Goal: Task Accomplishment & Management: Use online tool/utility

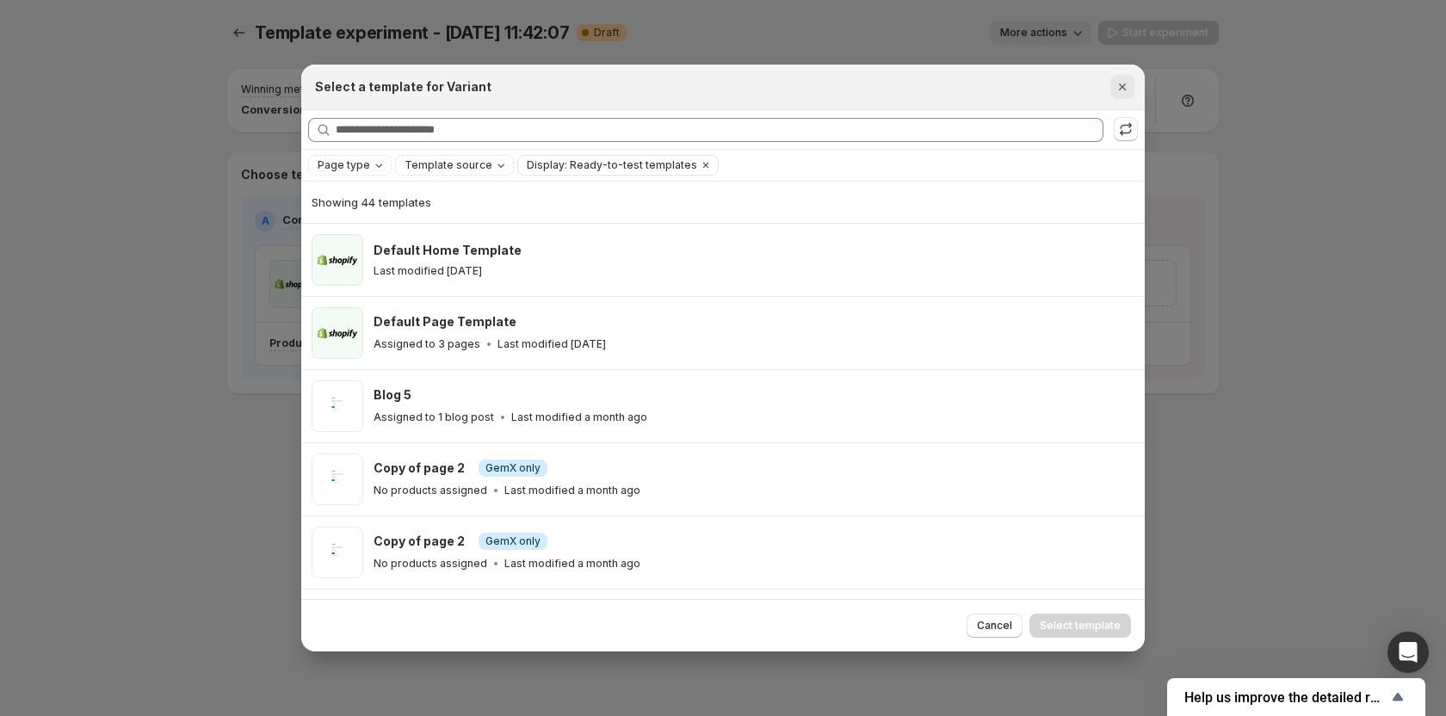
click at [1119, 88] on icon "Close" at bounding box center [1122, 86] width 17 height 17
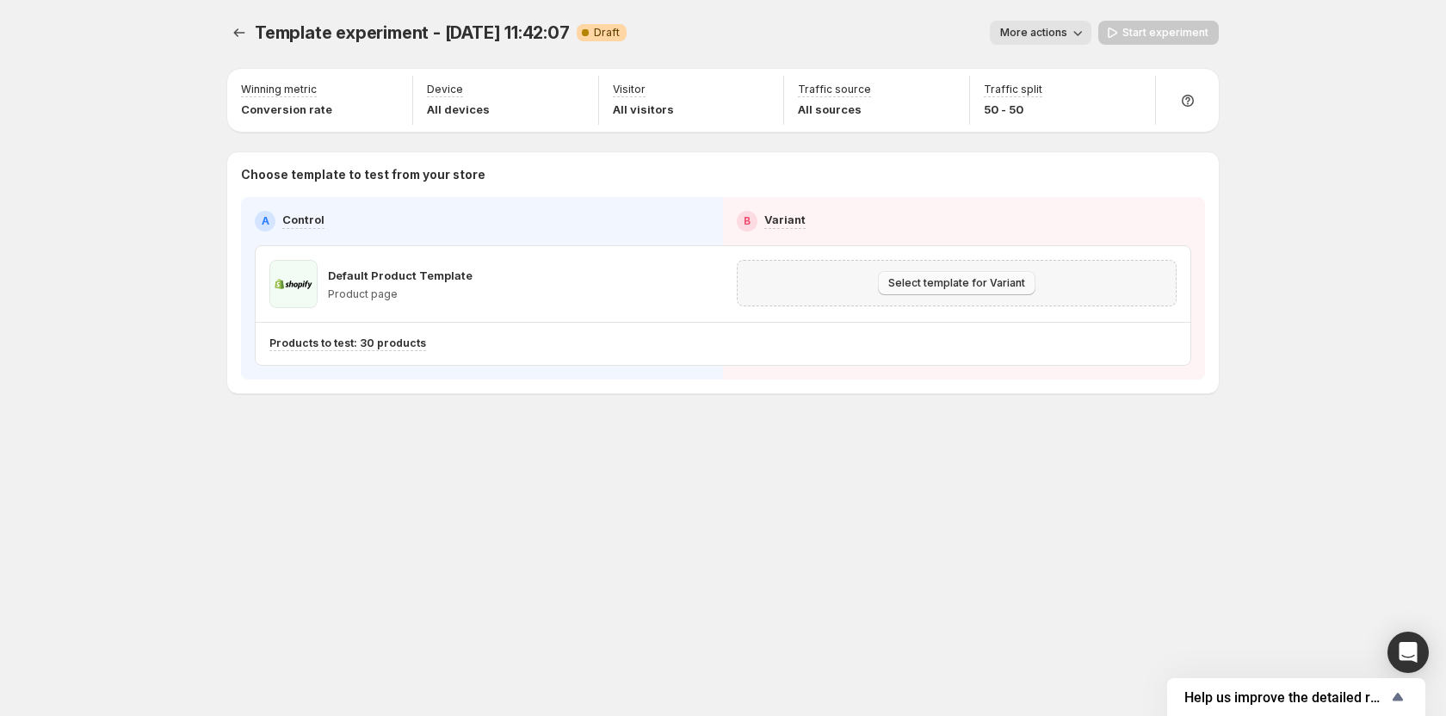
click at [967, 287] on span "Select template for Variant" at bounding box center [956, 283] width 137 height 14
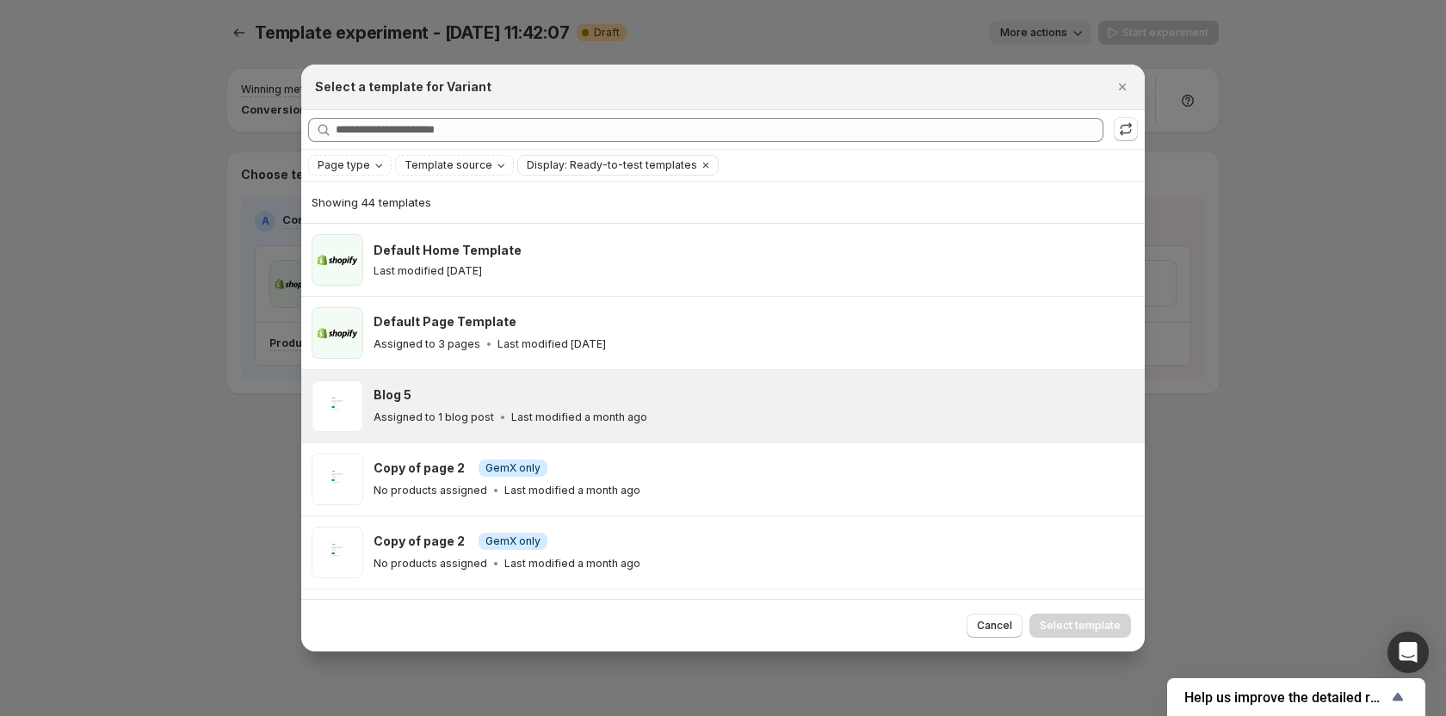
click at [413, 407] on div "Blog 5 Assigned to 1 blog post Last modified a month ago" at bounding box center [752, 406] width 756 height 40
click at [1070, 621] on span "Select template" at bounding box center [1080, 626] width 81 height 14
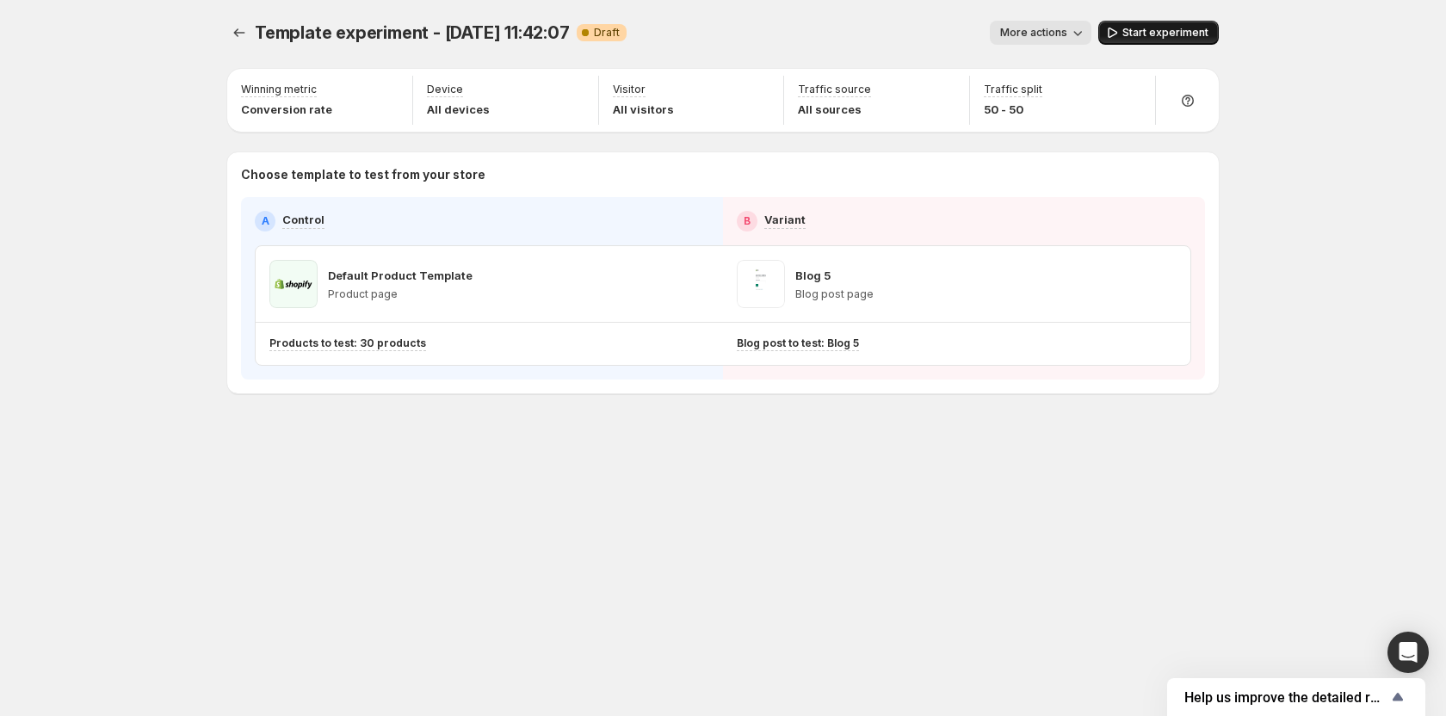
click at [1143, 37] on span "Start experiment" at bounding box center [1165, 33] width 86 height 14
click at [229, 36] on button "Experiments" at bounding box center [239, 33] width 24 height 24
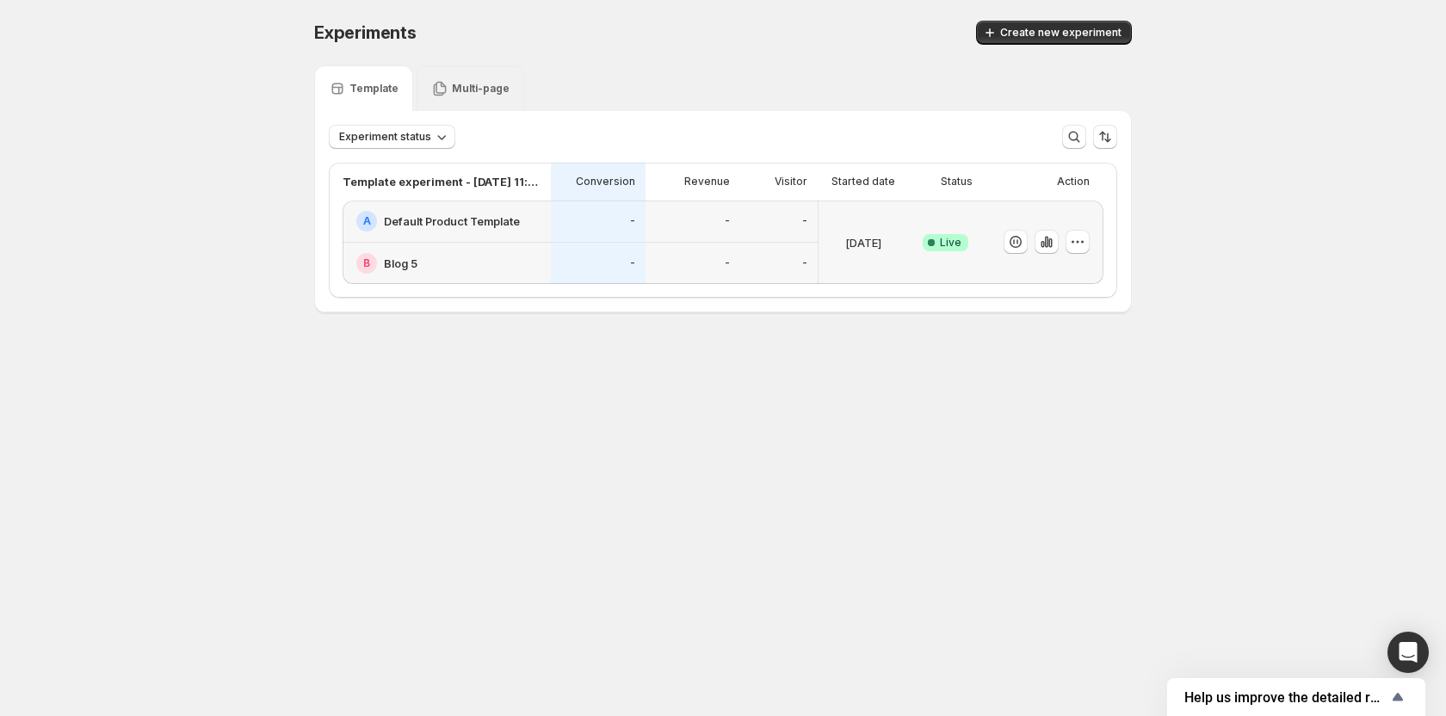
click at [453, 94] on p "Multi-page" at bounding box center [481, 89] width 58 height 14
click at [1086, 244] on button "button" at bounding box center [1078, 242] width 24 height 24
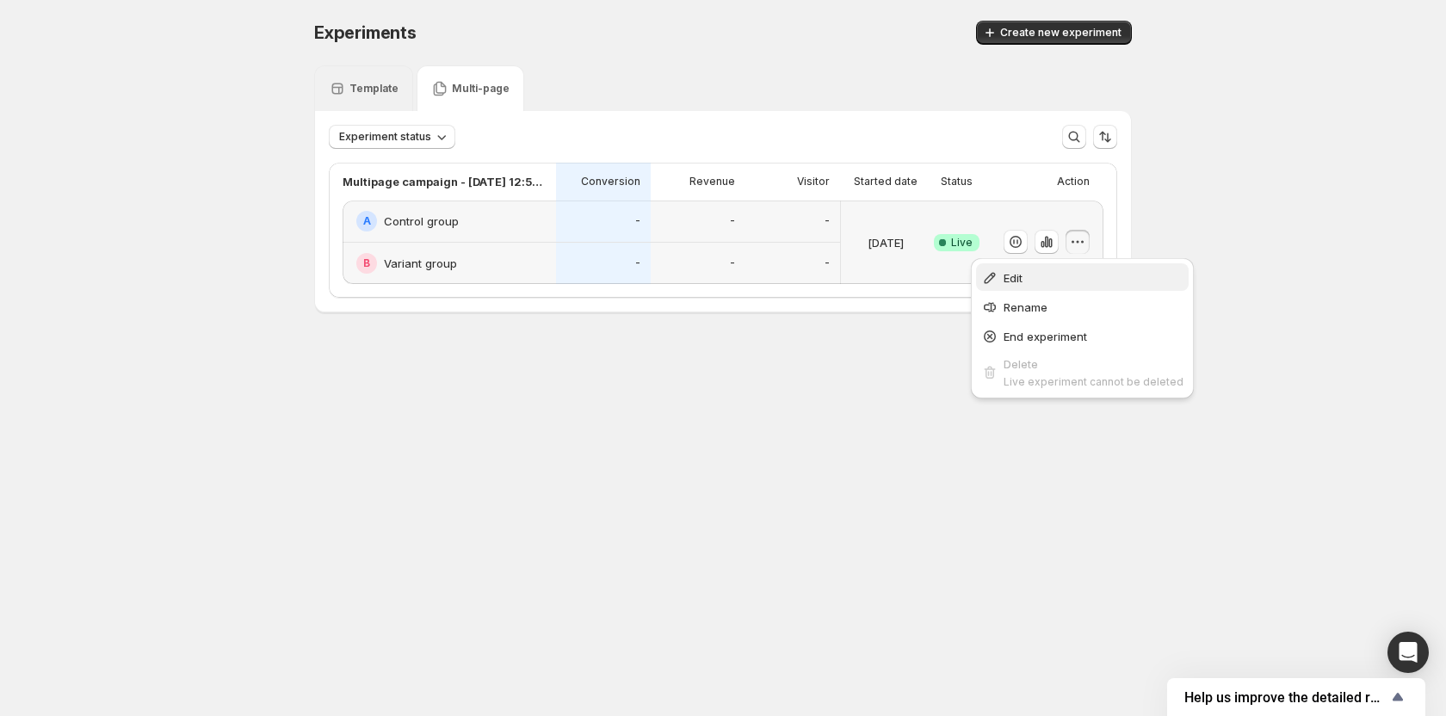
click at [1060, 281] on span "Edit" at bounding box center [1094, 277] width 180 height 17
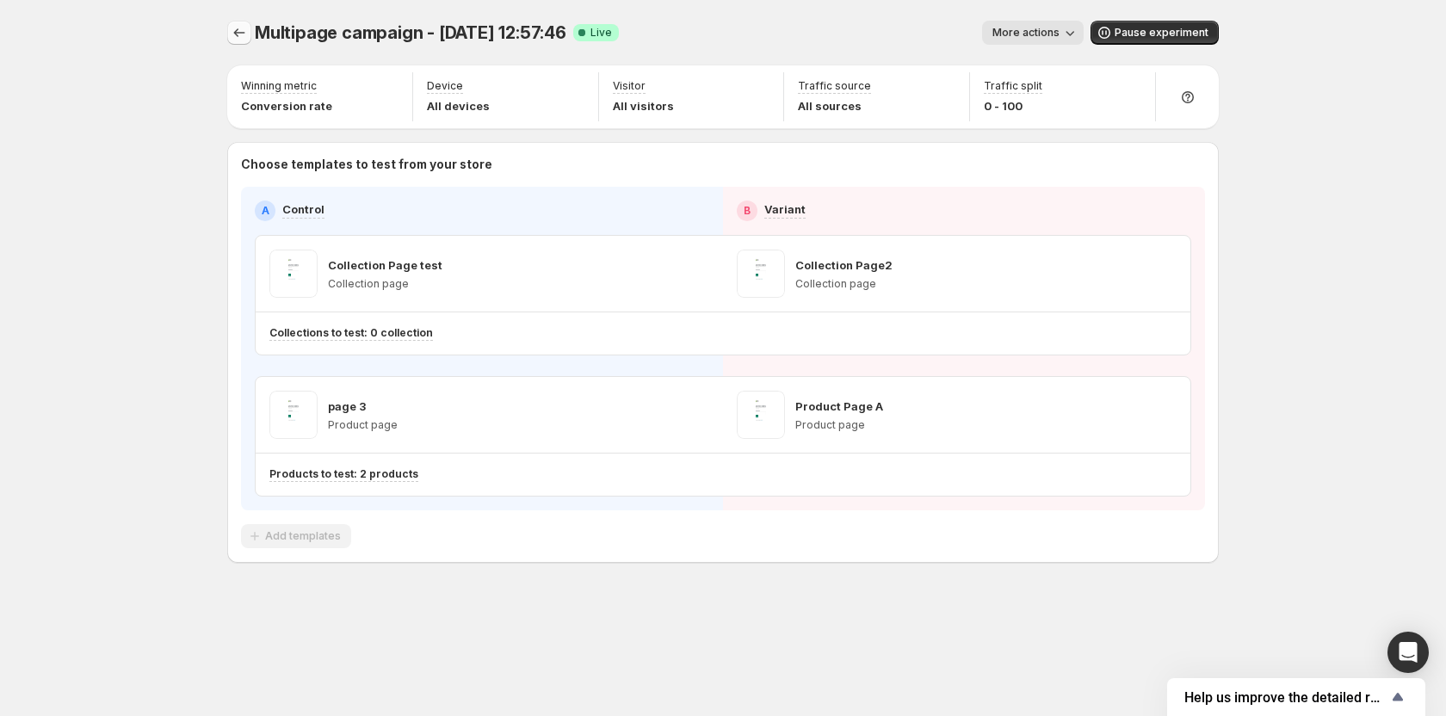
click at [250, 34] on button "Experiments" at bounding box center [239, 33] width 24 height 24
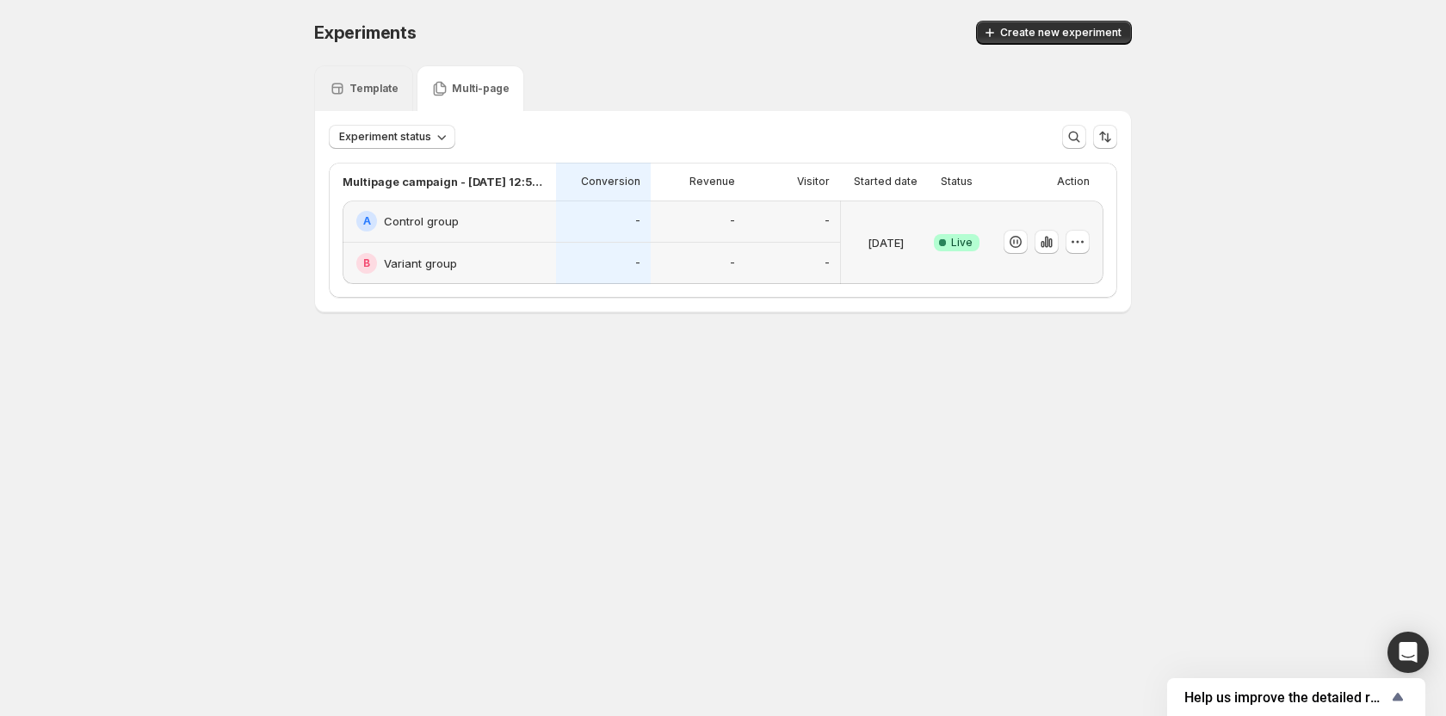
click at [366, 101] on div "Template" at bounding box center [363, 88] width 99 height 46
click at [478, 97] on div "Multi-page" at bounding box center [471, 88] width 108 height 46
click at [376, 81] on div "Template" at bounding box center [364, 88] width 70 height 17
click at [1086, 246] on button "button" at bounding box center [1078, 242] width 24 height 24
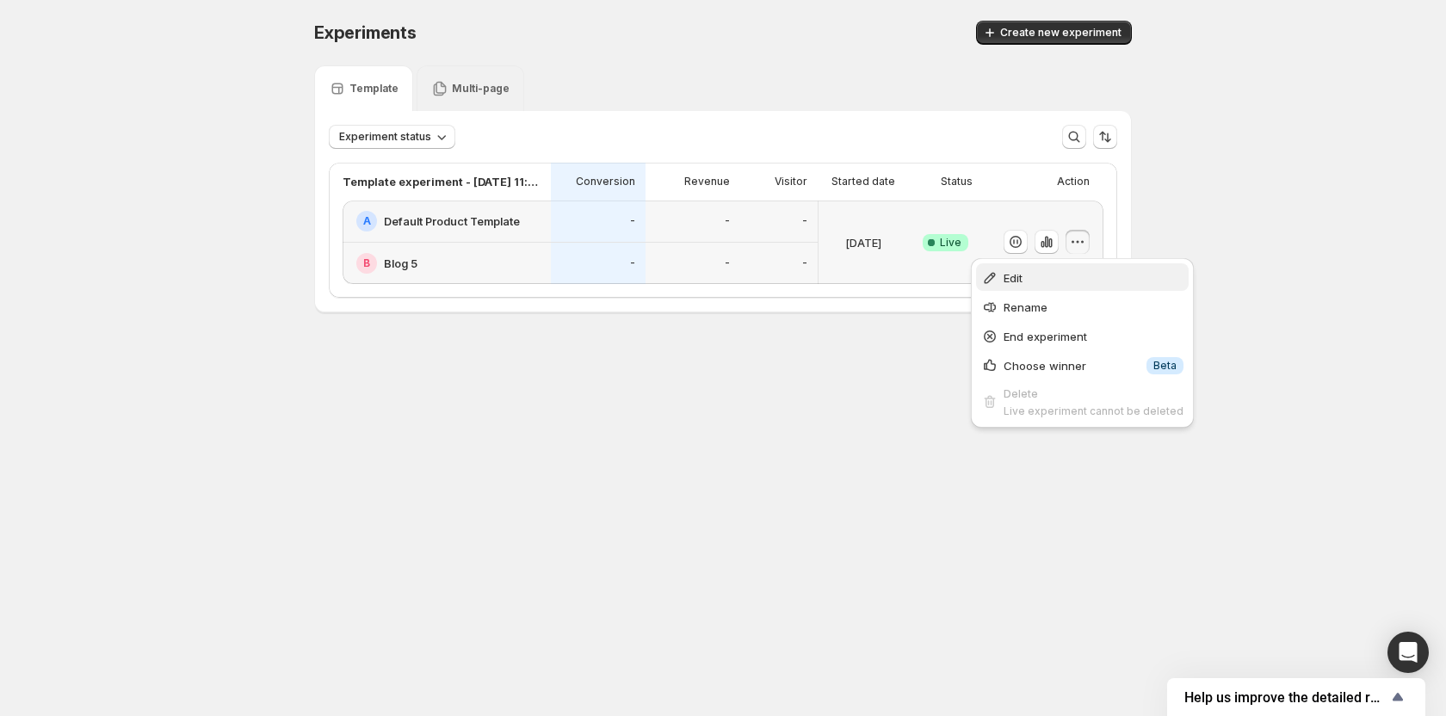
click at [1067, 270] on span "Edit" at bounding box center [1094, 277] width 180 height 17
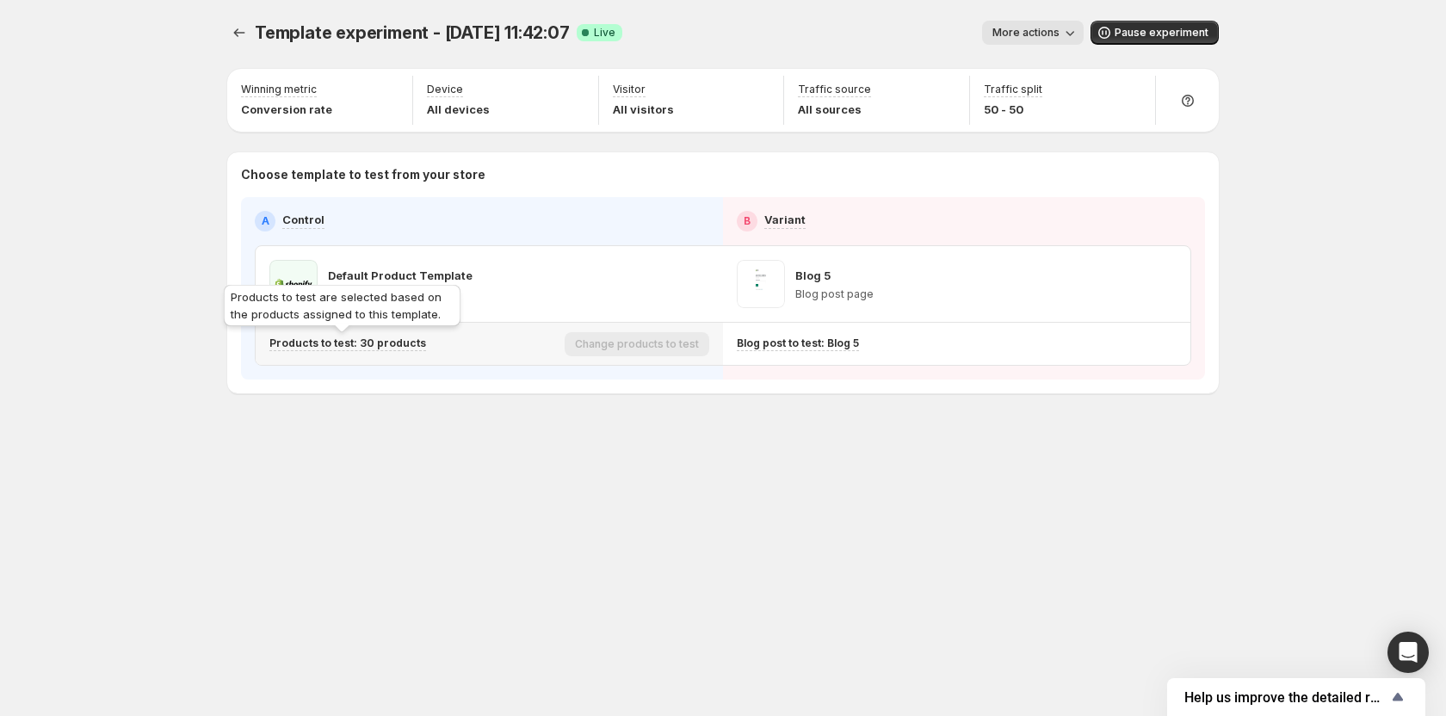
click at [385, 341] on p "Products to test: 30 products" at bounding box center [347, 344] width 157 height 14
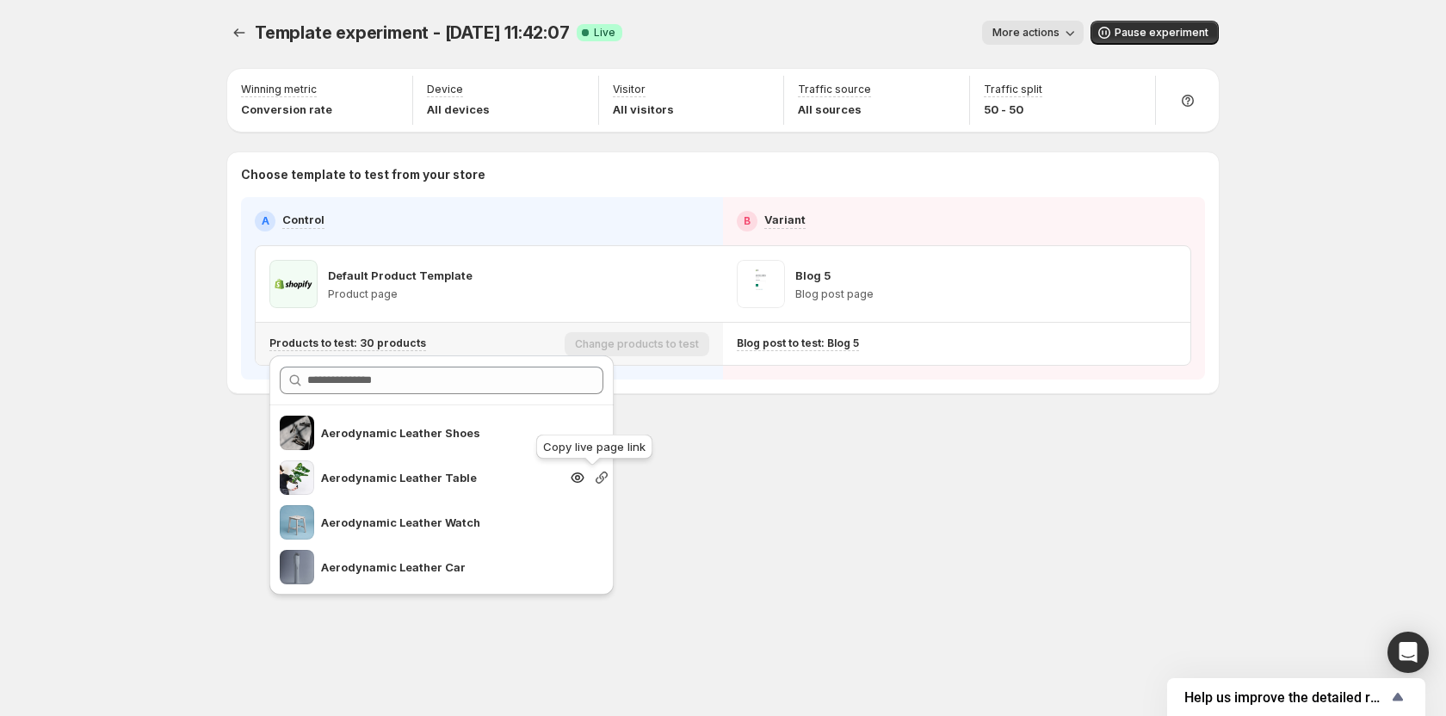
click at [599, 474] on icon "Search for and select a customer segment" at bounding box center [601, 477] width 17 height 17
click at [701, 490] on div "Template experiment - Aug 1, 11:42:07. This page is ready Template experiment -…" at bounding box center [723, 358] width 1033 height 716
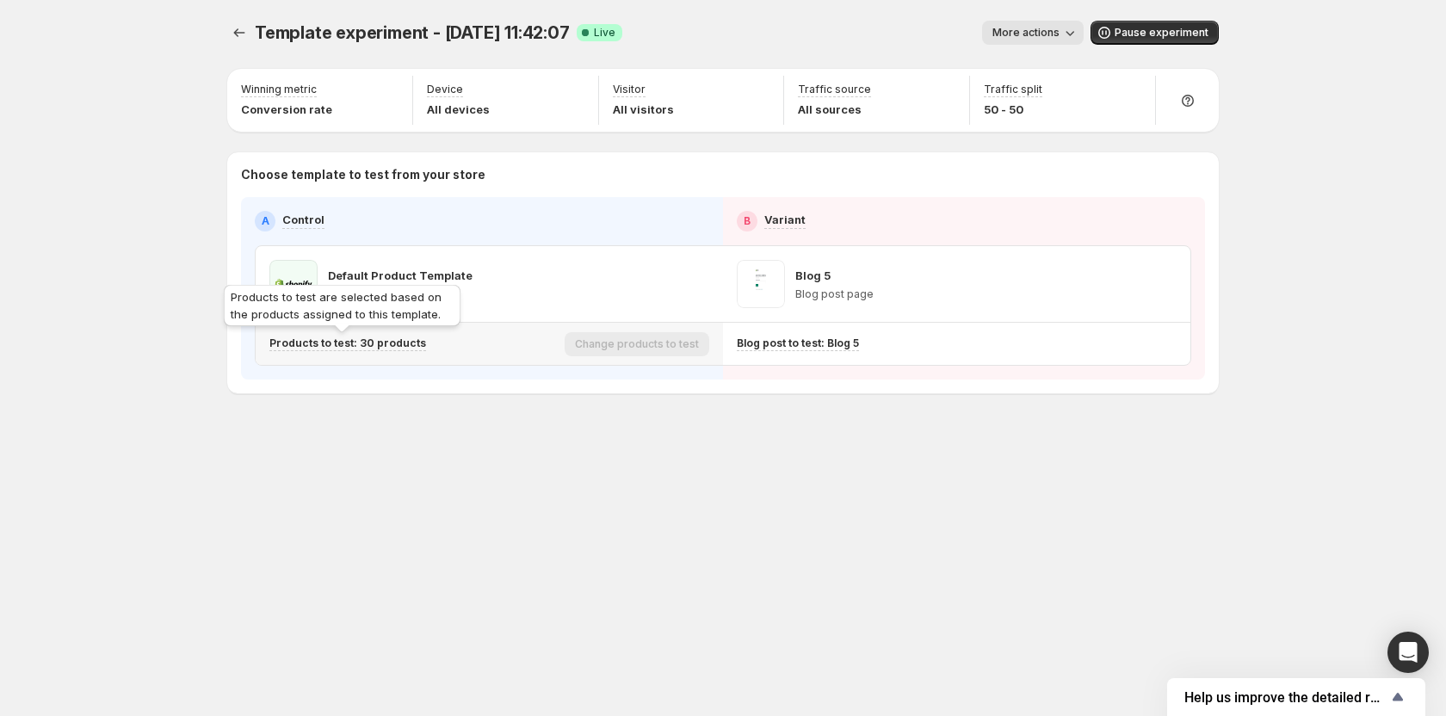
click at [379, 349] on p "Products to test: 30 products" at bounding box center [347, 344] width 157 height 14
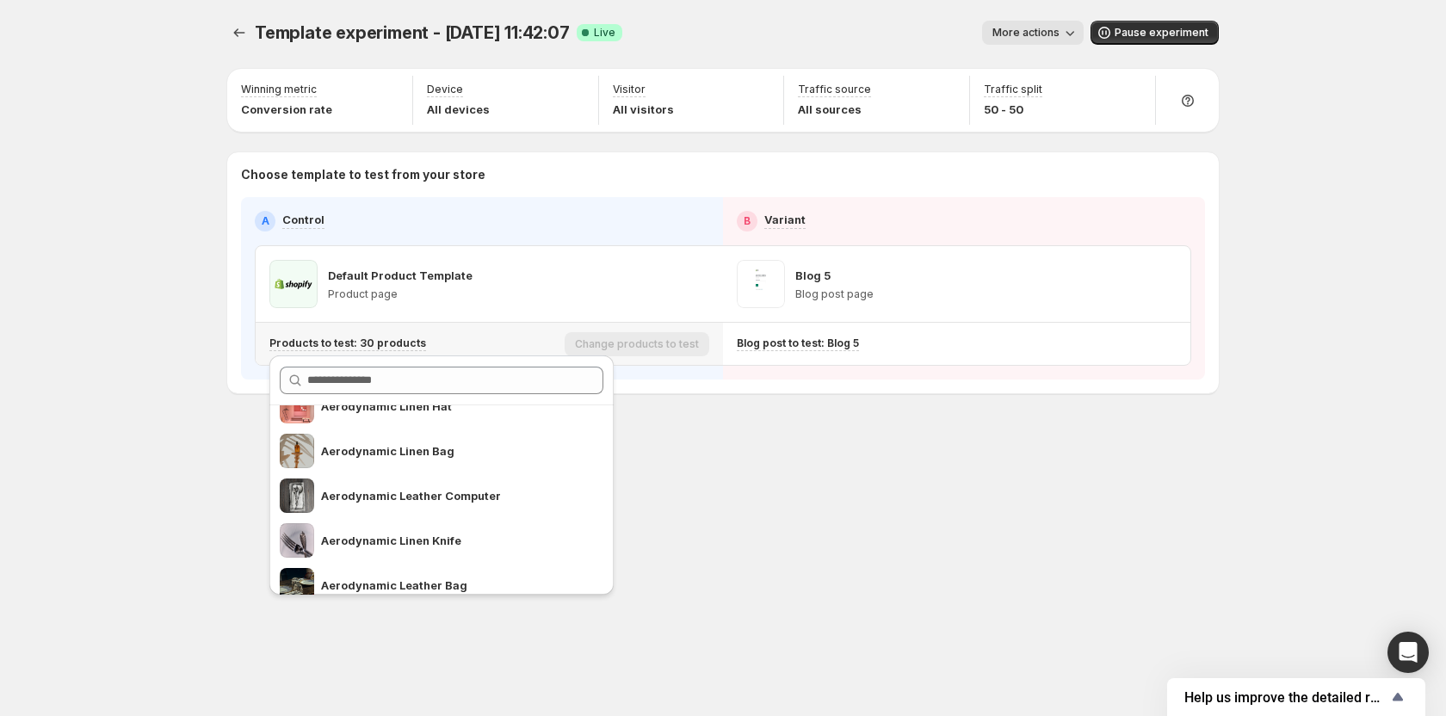
scroll to position [258, 0]
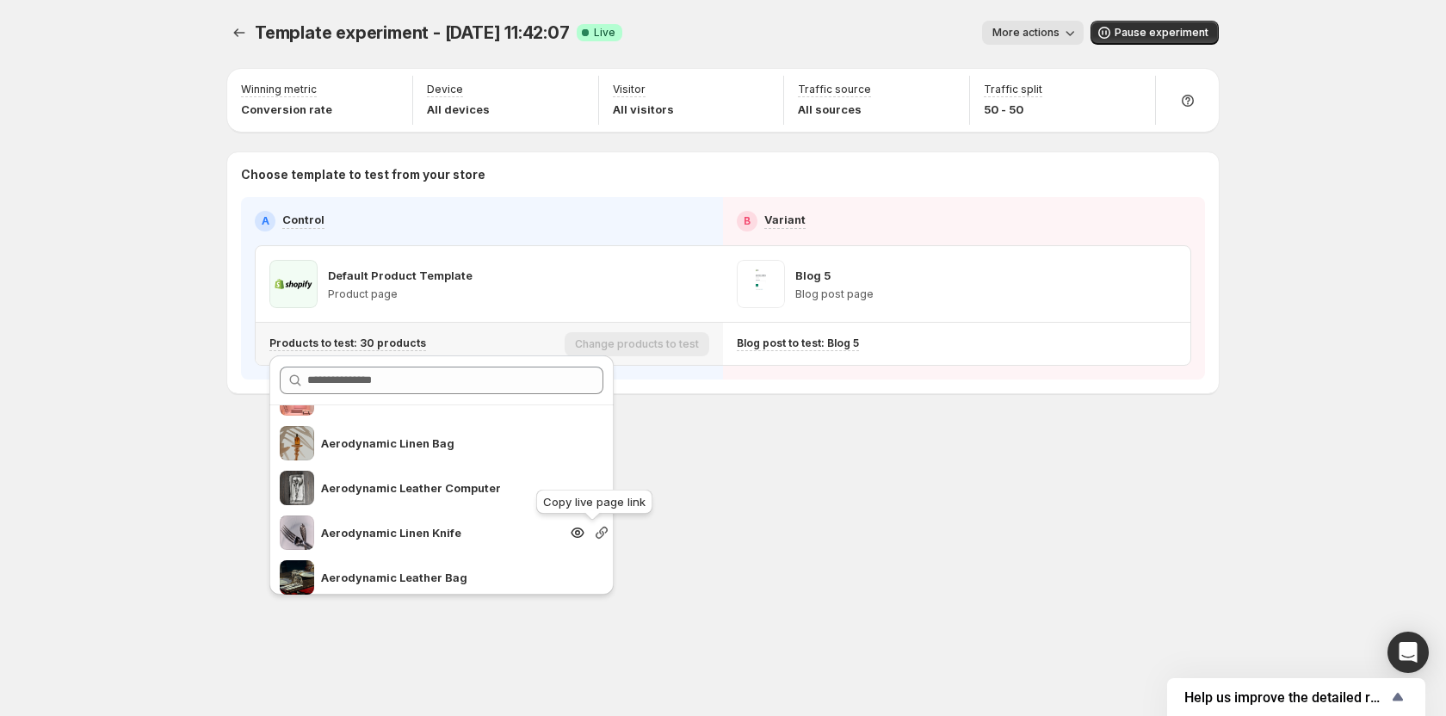
click at [596, 535] on icon "Search for and select a customer segment" at bounding box center [602, 533] width 12 height 12
click at [188, 503] on div "Template experiment - Aug 1, 11:42:07. This page is ready Template experiment -…" at bounding box center [723, 358] width 1446 height 716
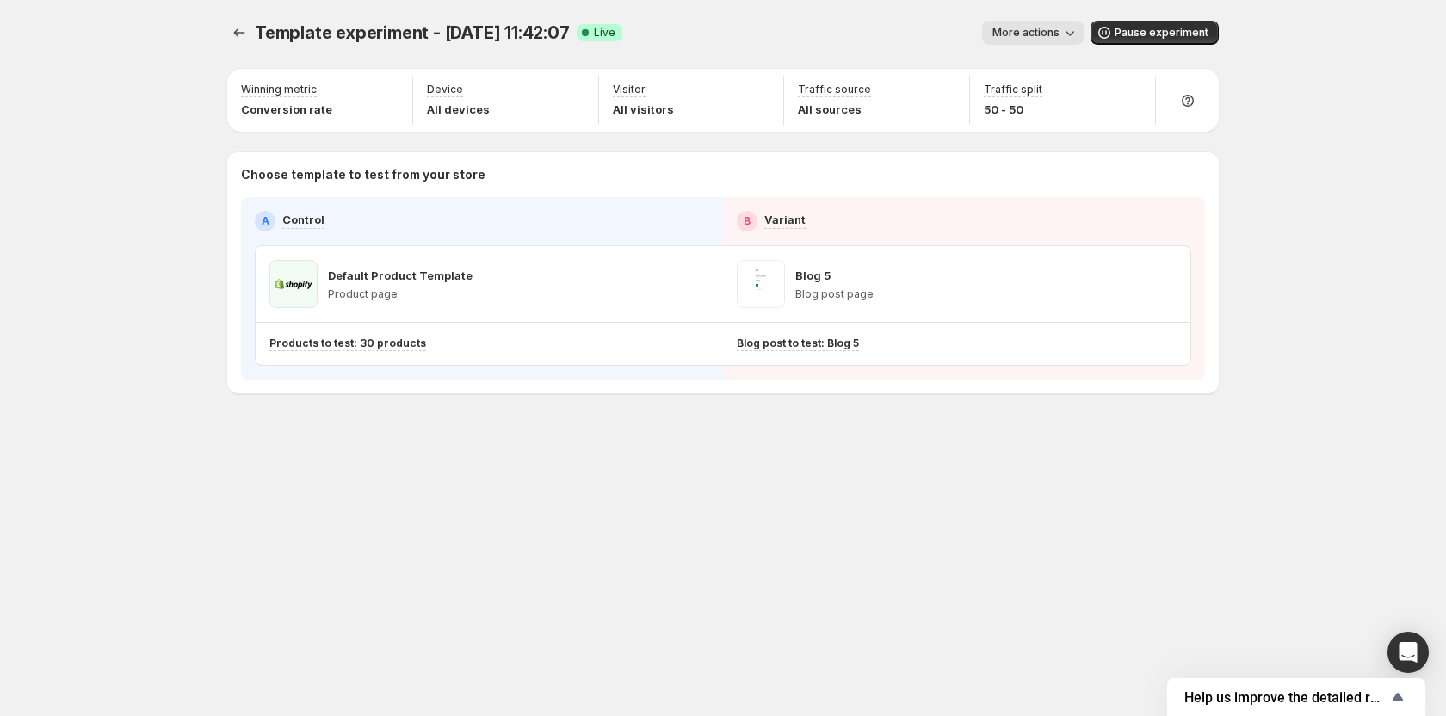
click at [520, 449] on div "Template experiment - Aug 1, 11:42:07. This page is ready Template experiment -…" at bounding box center [723, 243] width 1033 height 486
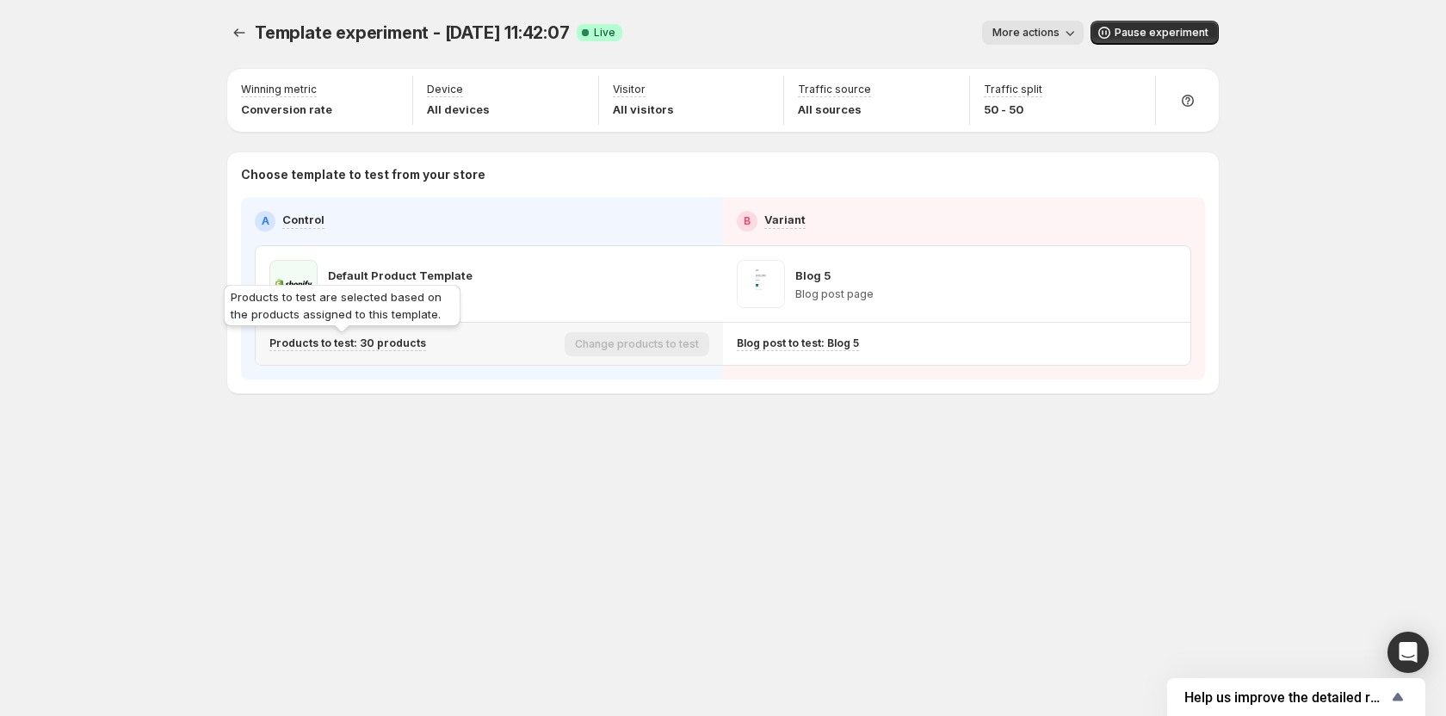
click at [389, 345] on p "Products to test: 30 products" at bounding box center [347, 344] width 157 height 14
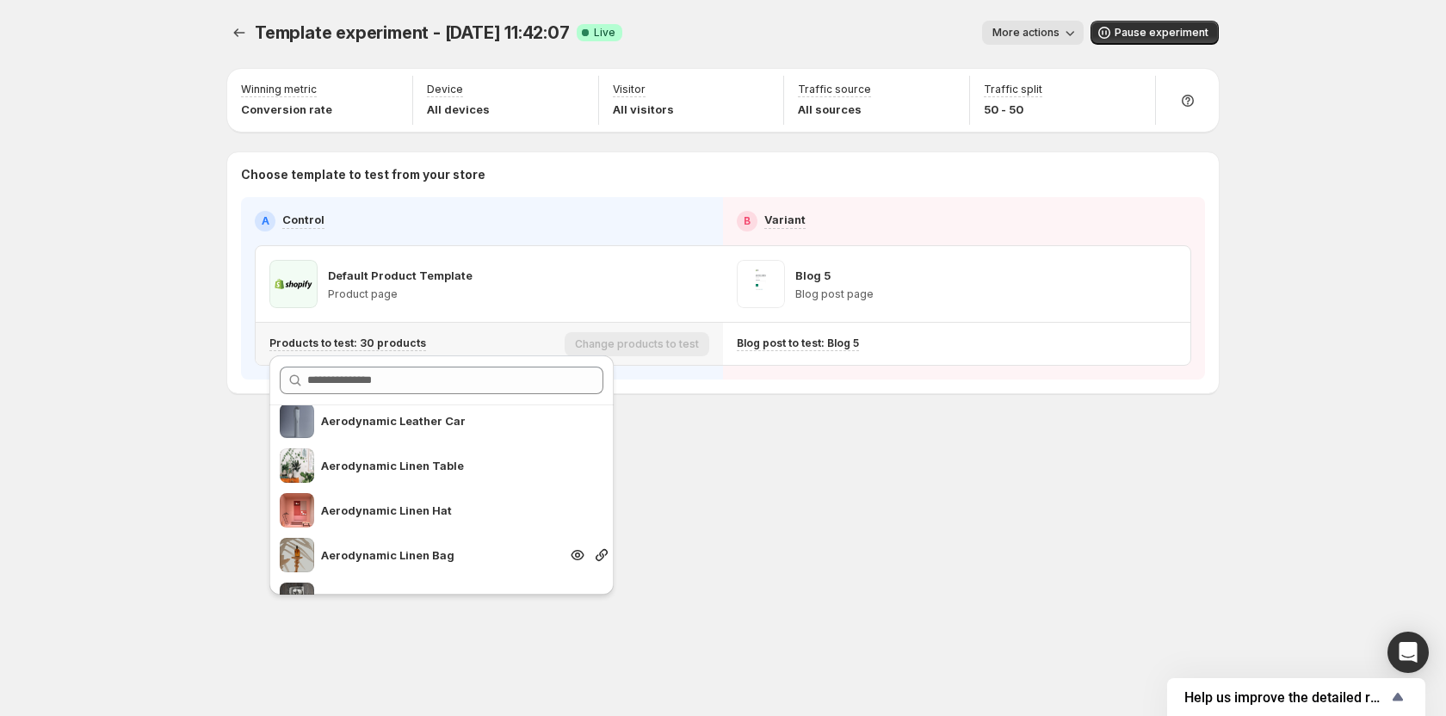
scroll to position [172, 0]
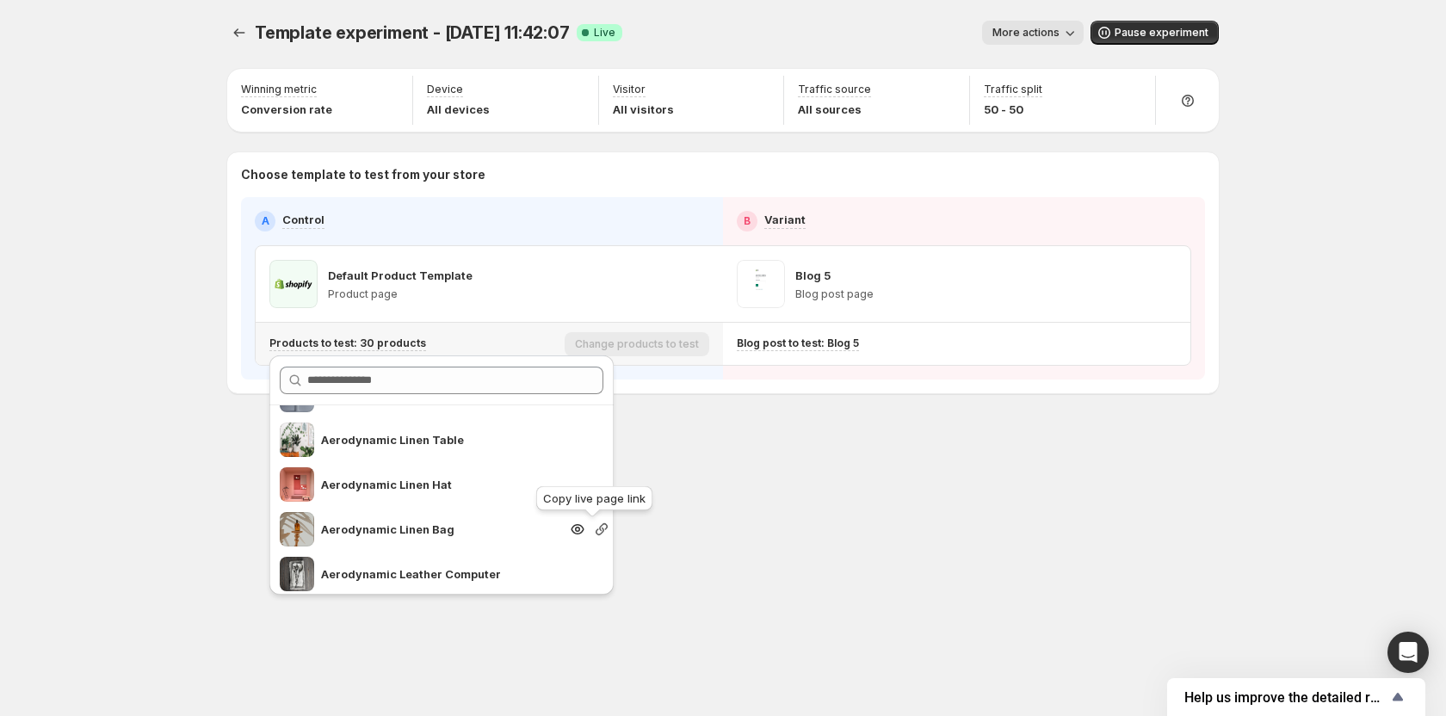
click at [596, 527] on icon "Search for and select a customer segment" at bounding box center [601, 529] width 17 height 17
click at [798, 524] on div "Template experiment - Aug 1, 11:42:07. This page is ready Template experiment -…" at bounding box center [723, 358] width 1033 height 716
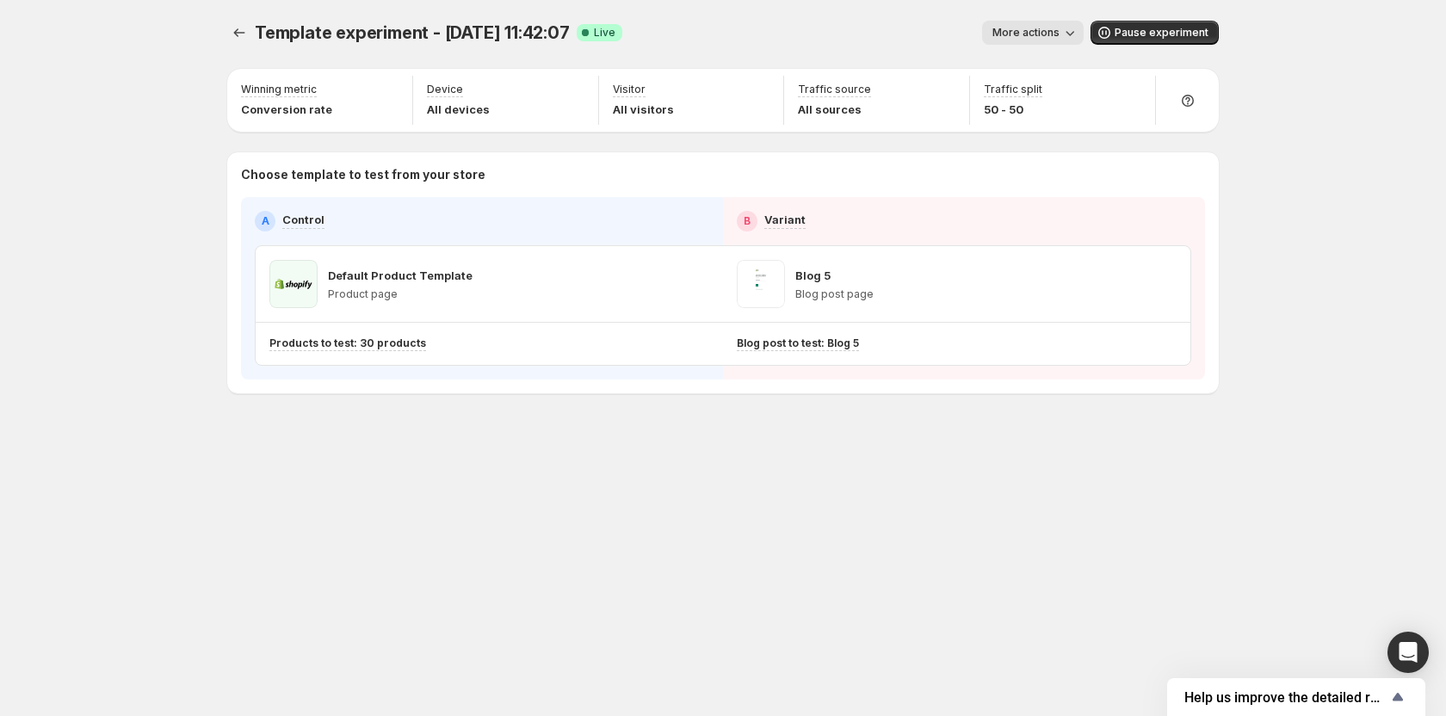
click at [521, 530] on div "Template experiment - Aug 1, 11:42:07. This page is ready Template experiment -…" at bounding box center [723, 358] width 1033 height 716
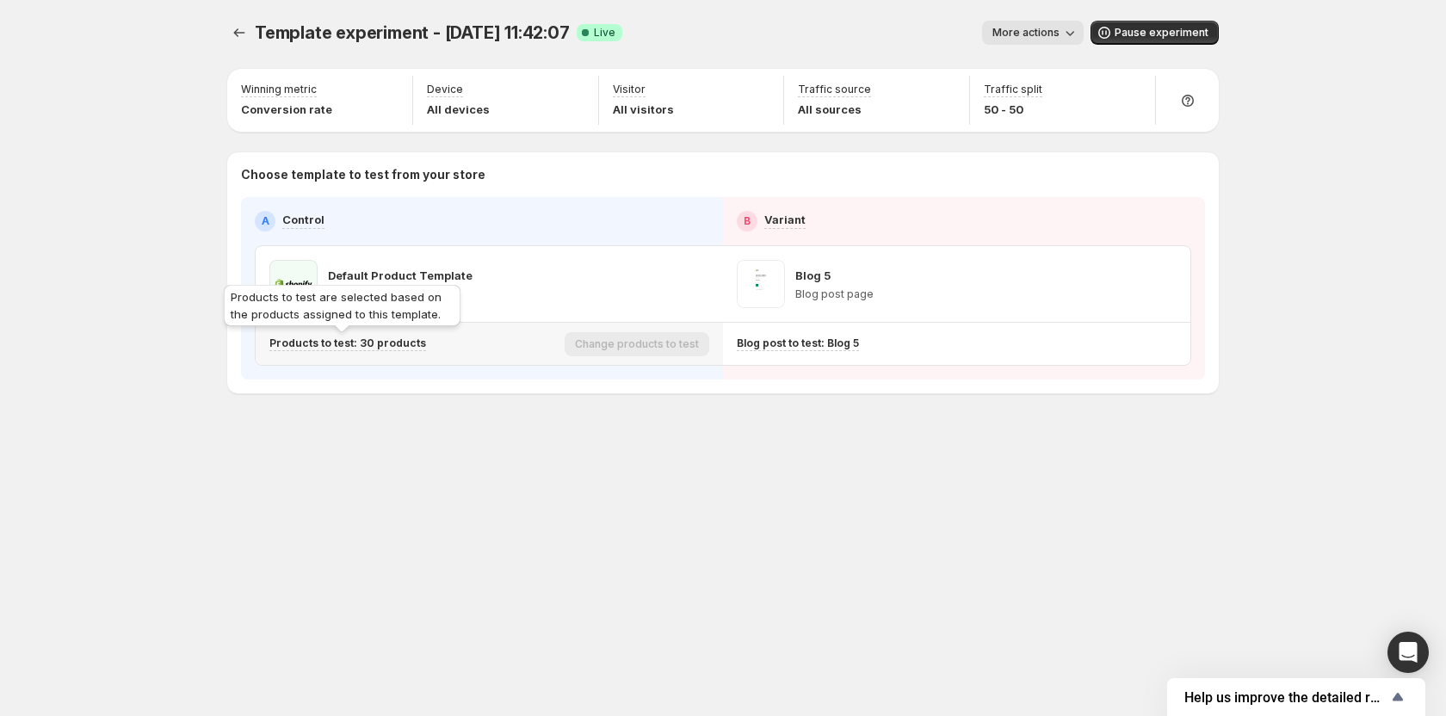
click at [404, 348] on p "Products to test: 30 products" at bounding box center [347, 344] width 157 height 14
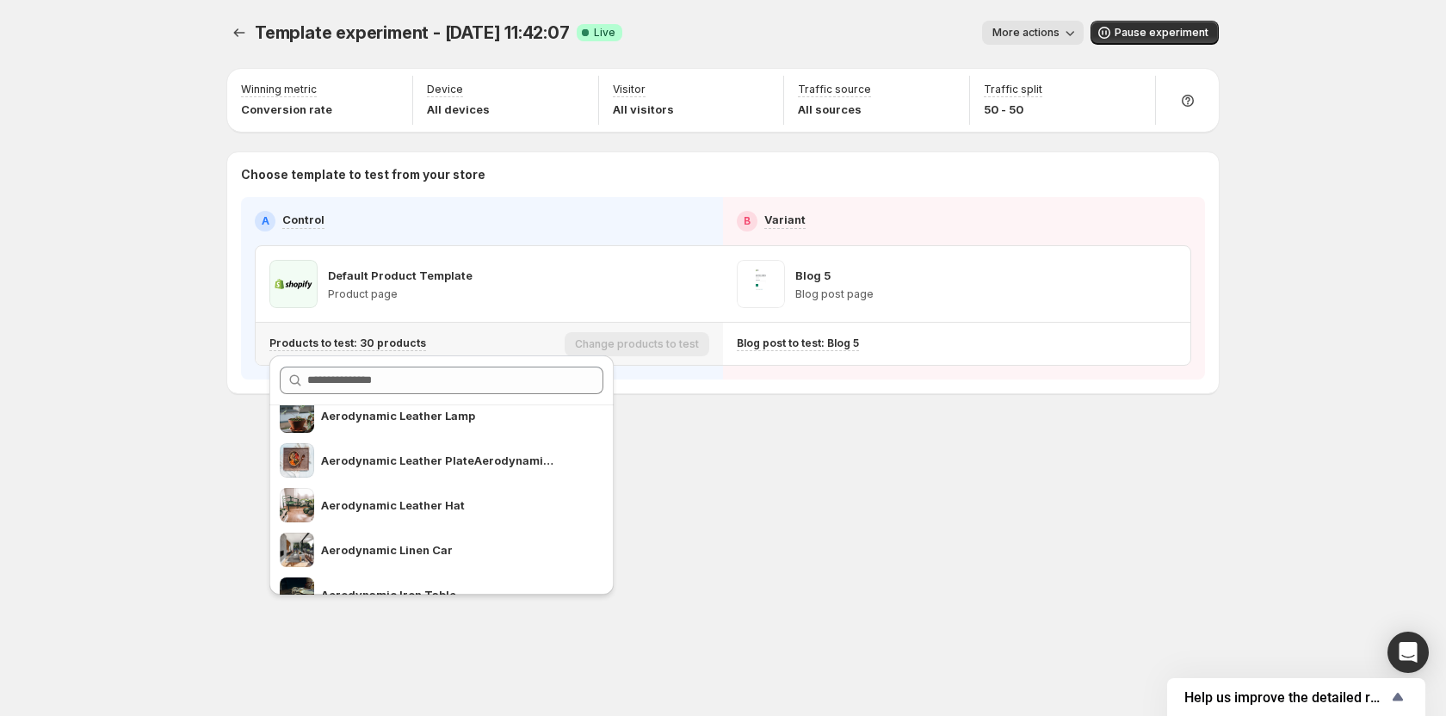
scroll to position [775, 0]
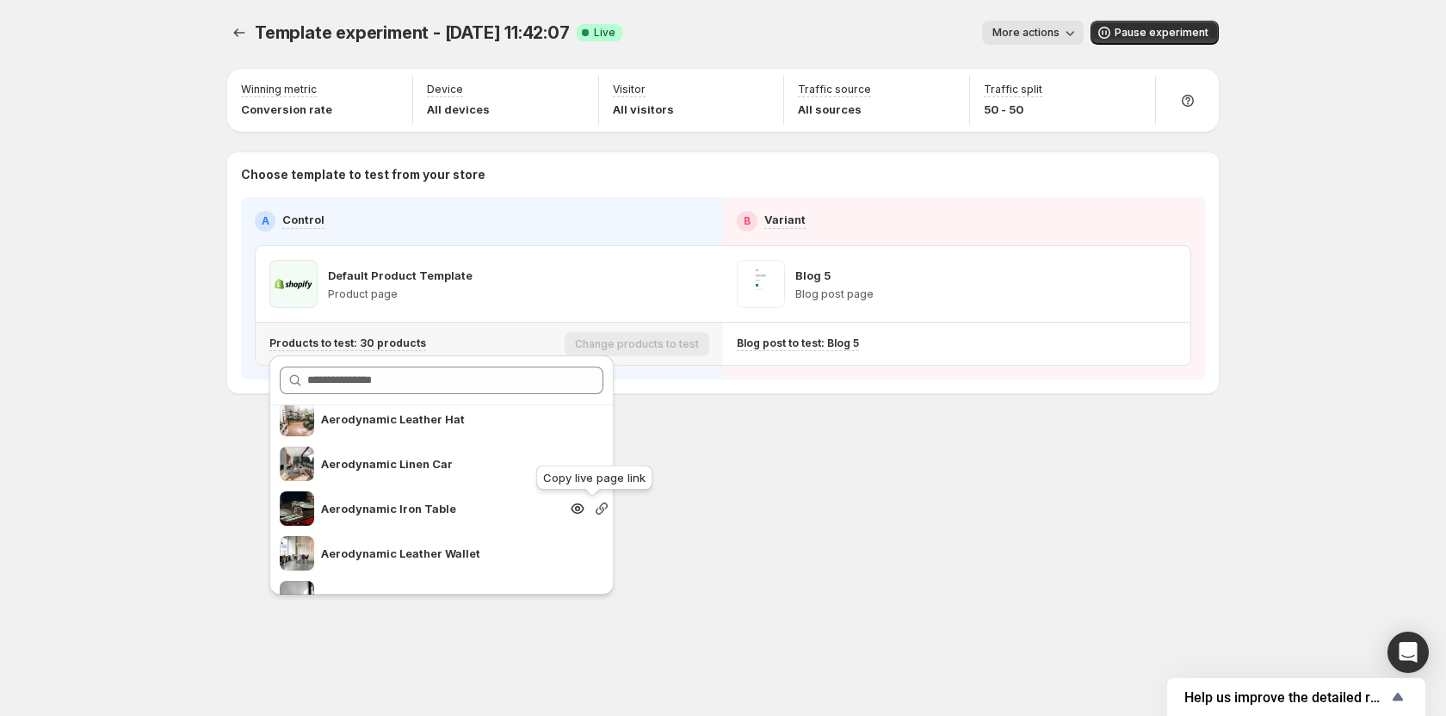
click at [593, 508] on icon "Search for and select a customer segment" at bounding box center [601, 508] width 17 height 17
click at [190, 489] on div "Template experiment - Aug 1, 11:42:07. This page is ready Template experiment -…" at bounding box center [723, 358] width 1446 height 716
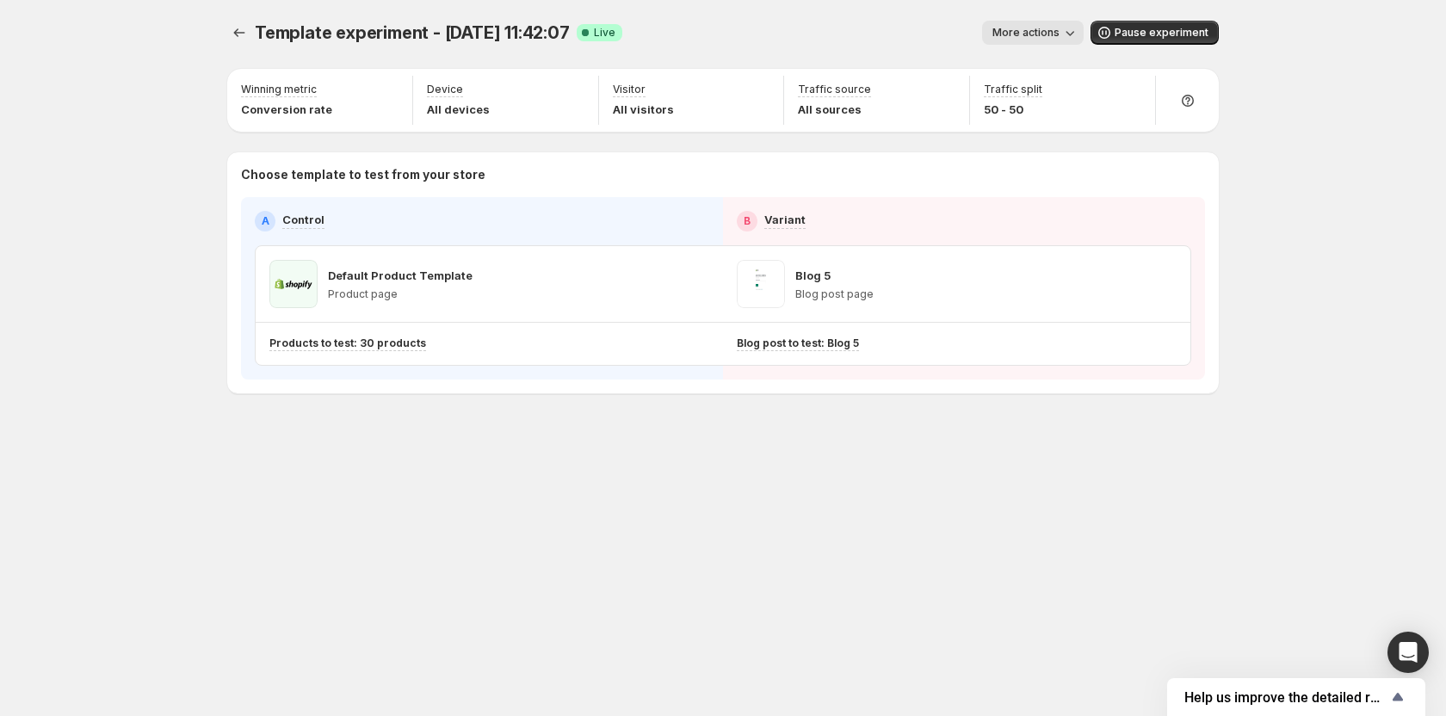
click at [533, 491] on div "Template experiment - Aug 1, 11:42:07. This page is ready Template experiment -…" at bounding box center [723, 358] width 1033 height 716
click at [806, 344] on p "Blog post to test: Blog 5" at bounding box center [798, 344] width 122 height 14
click at [336, 336] on div "Products to test: 30 products" at bounding box center [413, 344] width 288 height 28
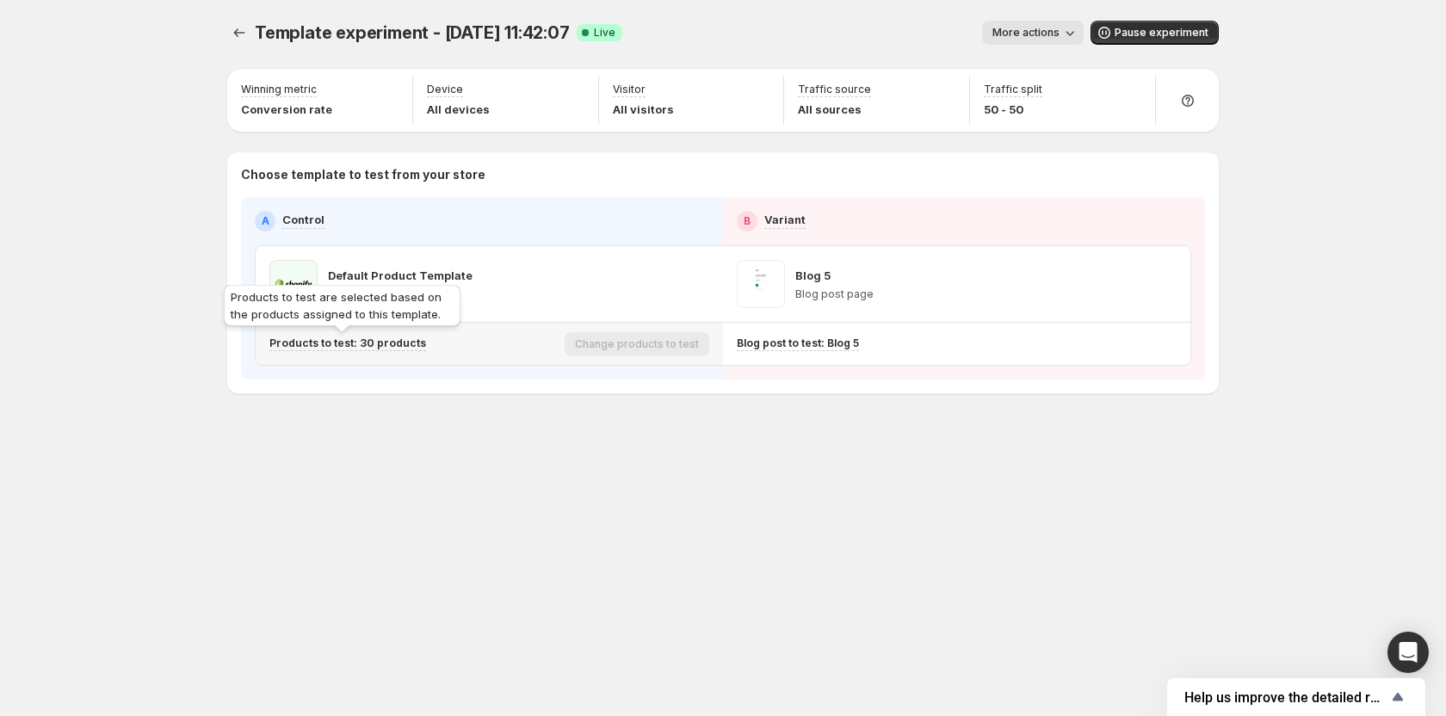
click at [405, 343] on p "Products to test: 30 products" at bounding box center [347, 344] width 157 height 14
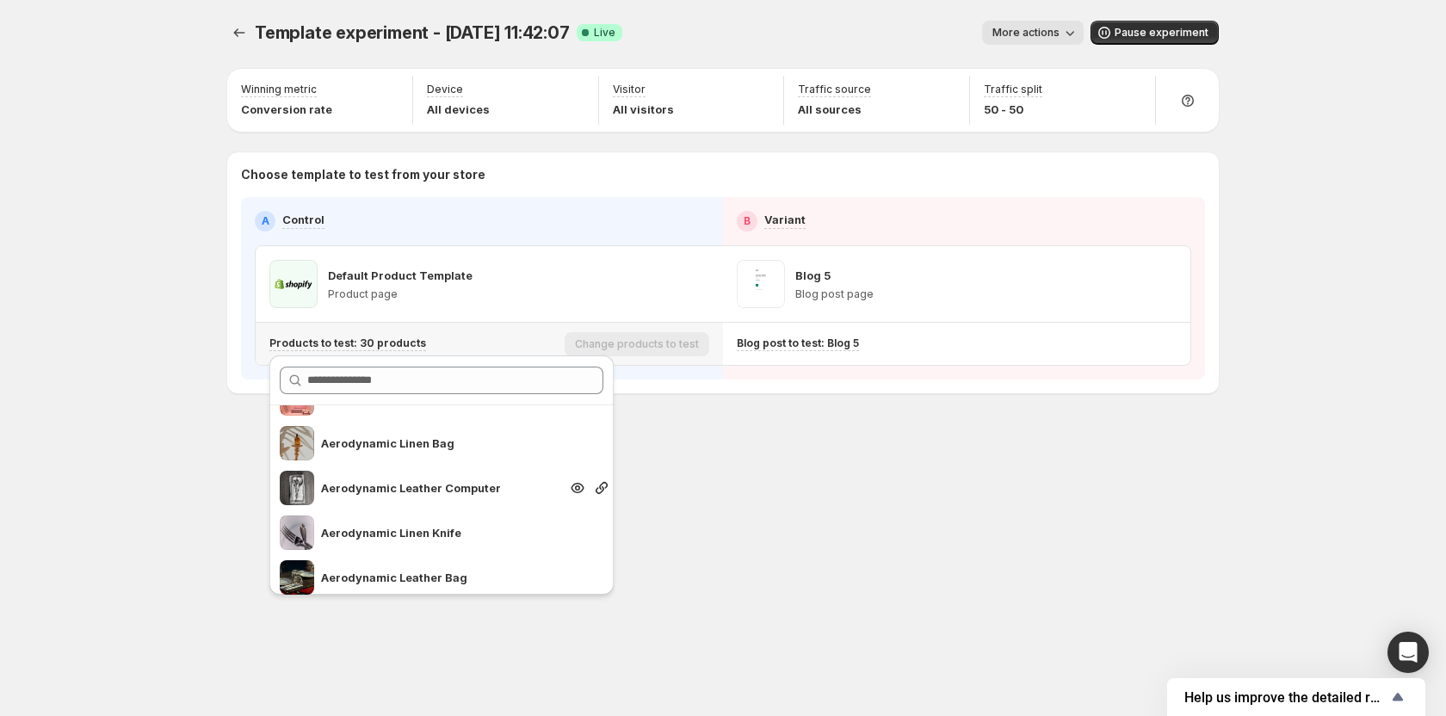
scroll to position [344, 0]
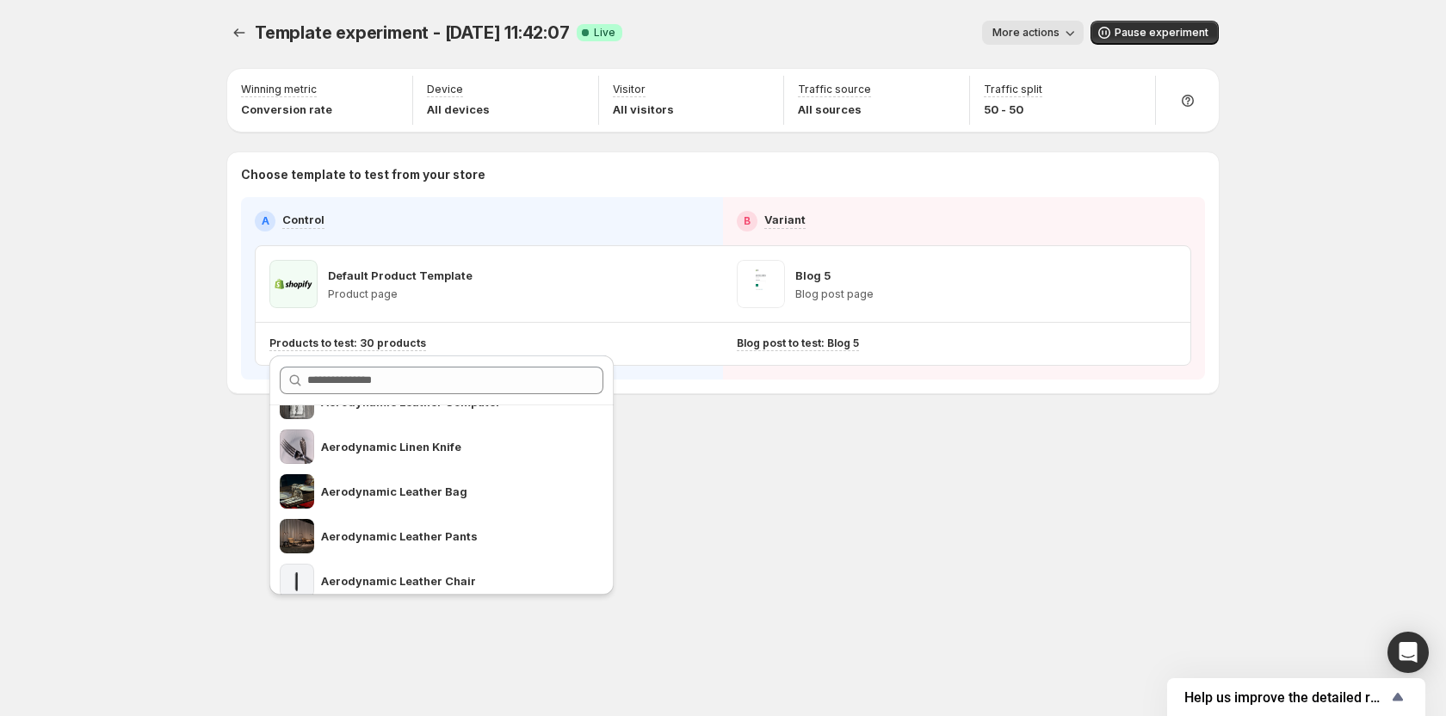
click at [170, 474] on div "Template experiment - Aug 1, 11:42:07. This page is ready Template experiment -…" at bounding box center [723, 358] width 1446 height 716
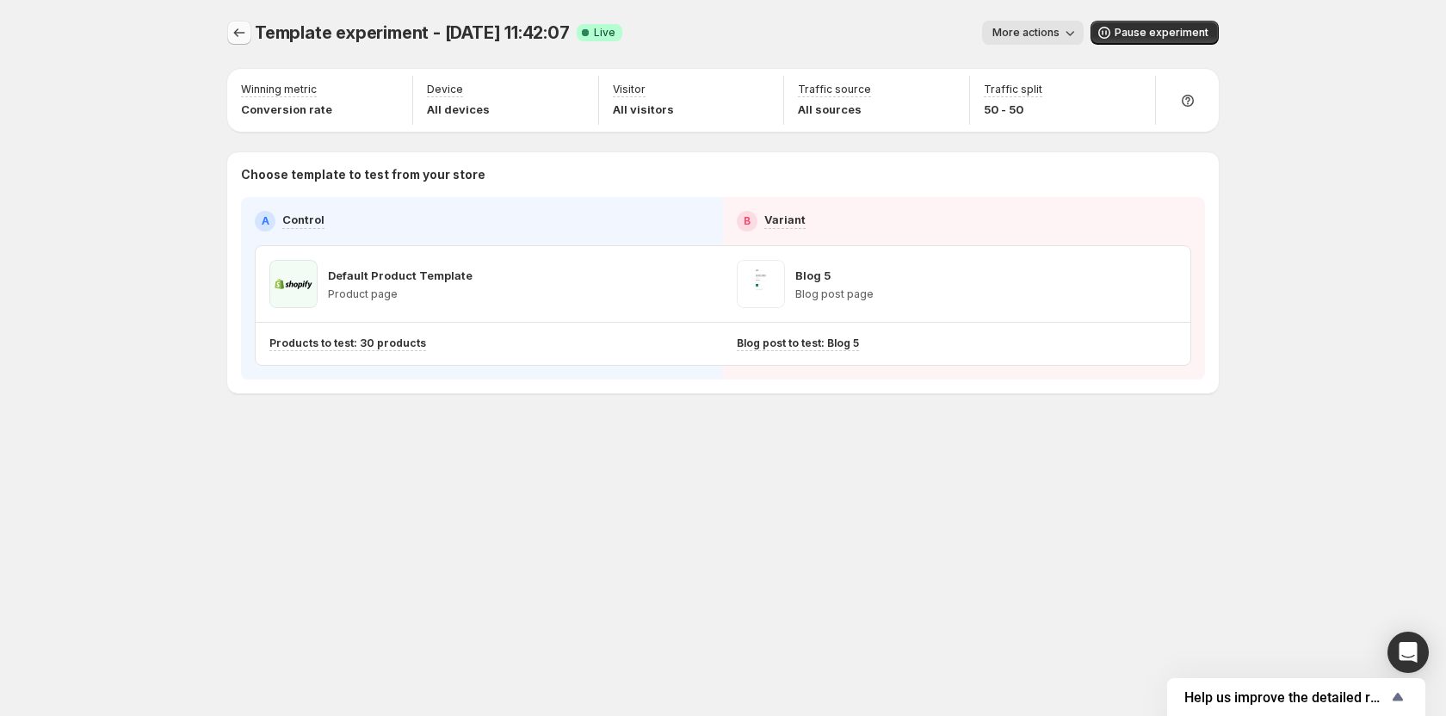
click at [233, 28] on icon "Experiments" at bounding box center [239, 32] width 17 height 17
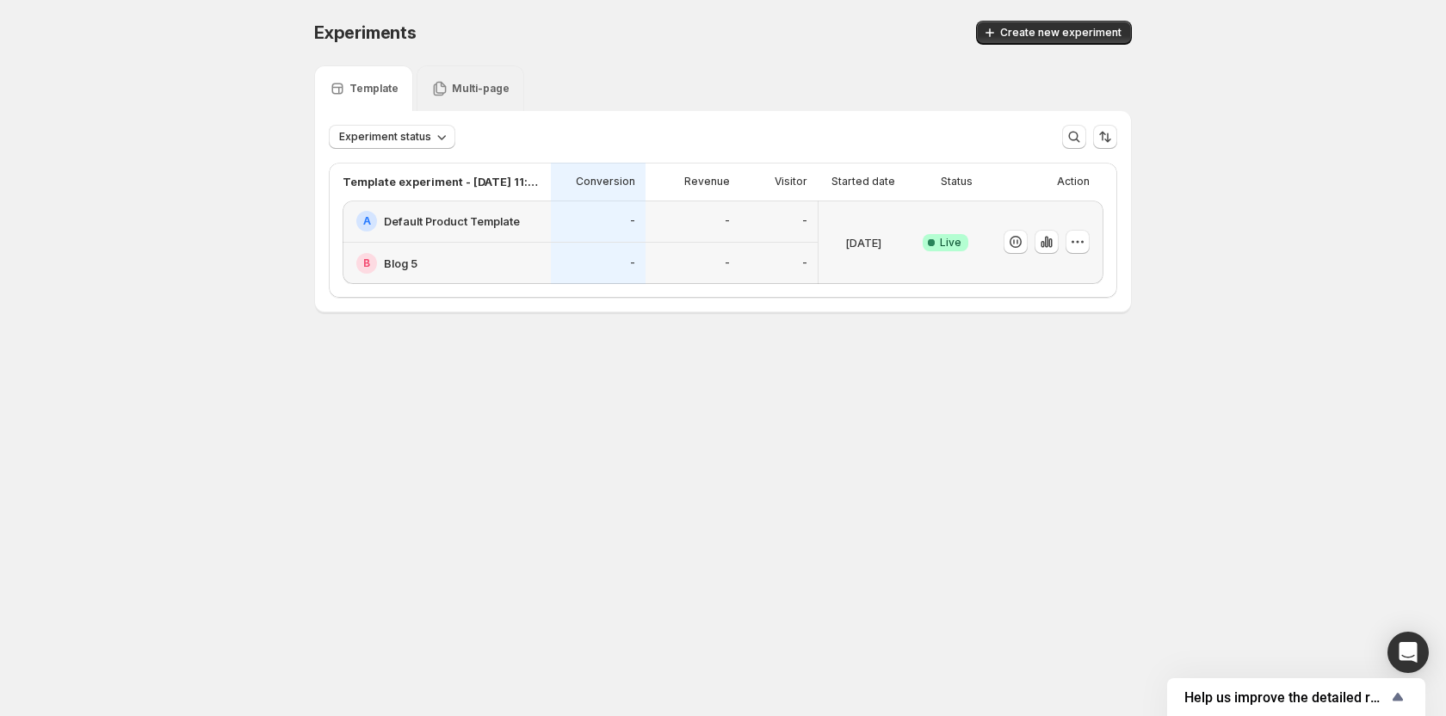
click at [486, 90] on p "Multi-page" at bounding box center [481, 89] width 58 height 14
click at [1087, 244] on button "button" at bounding box center [1078, 242] width 24 height 24
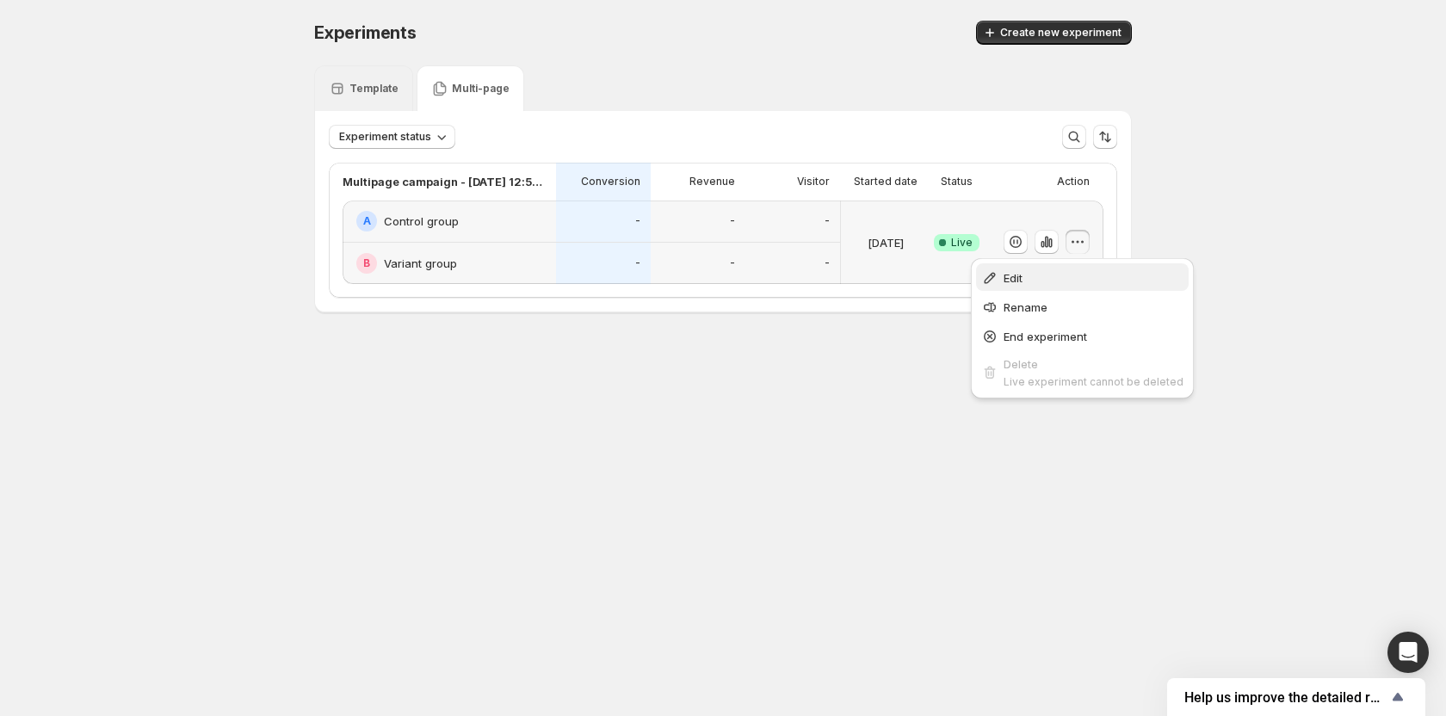
click at [1076, 276] on span "Edit" at bounding box center [1094, 277] width 180 height 17
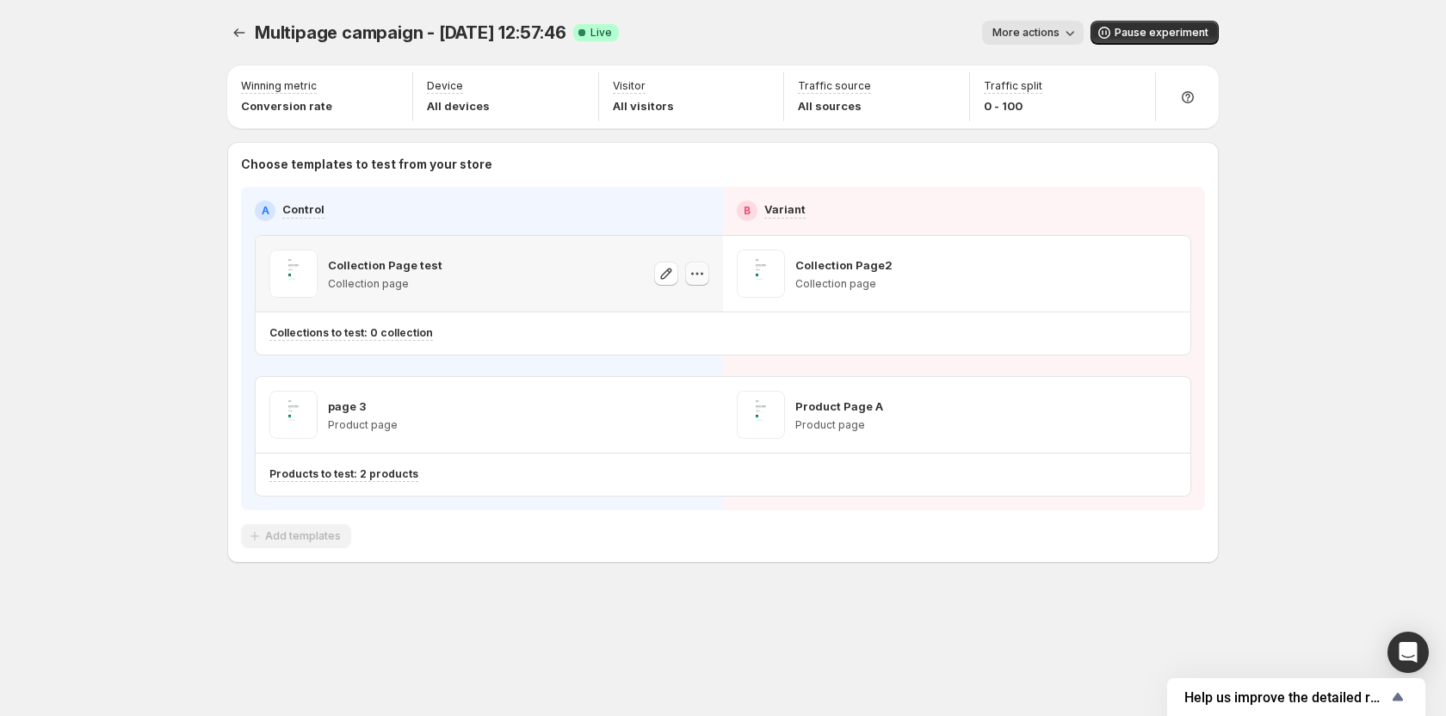
click at [701, 279] on icon "button" at bounding box center [697, 273] width 17 height 17
click at [1126, 29] on span "Pause experiment" at bounding box center [1162, 33] width 94 height 14
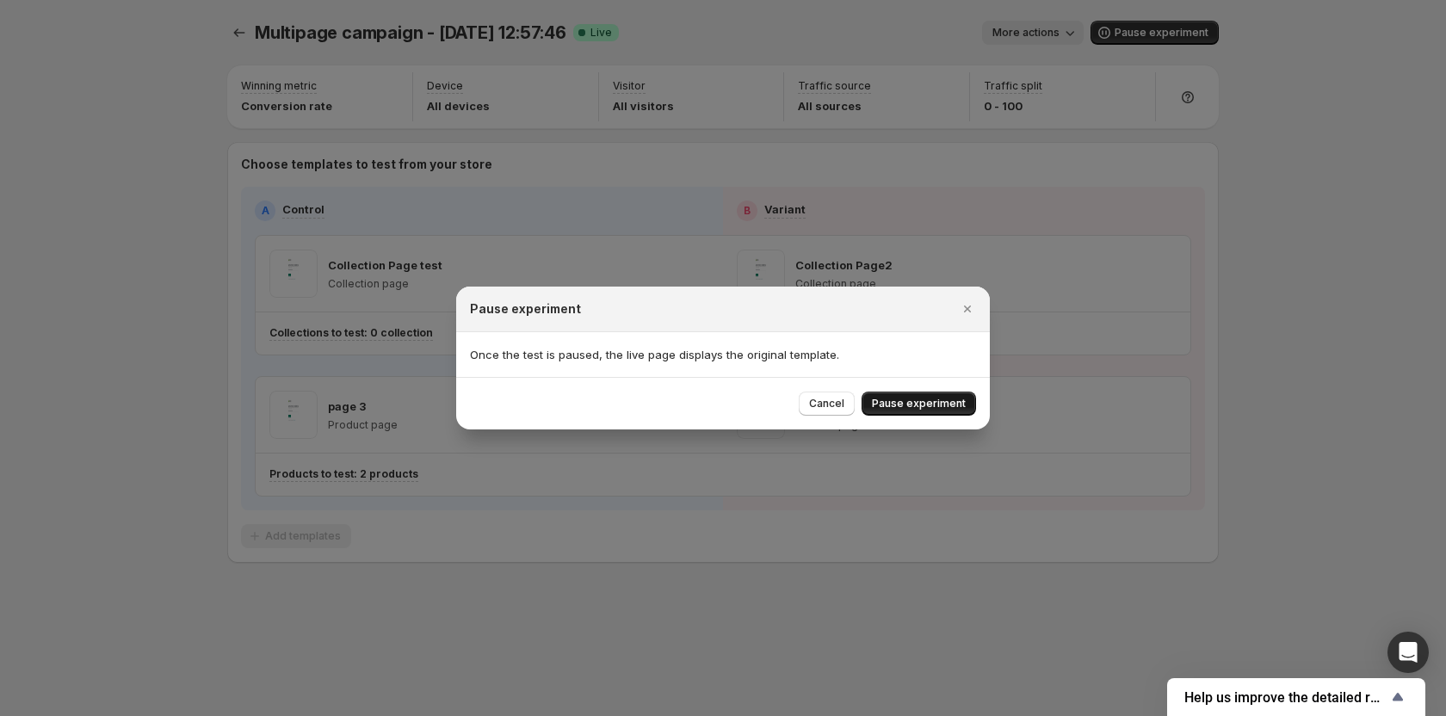
click at [925, 398] on span "Pause experiment" at bounding box center [919, 404] width 94 height 14
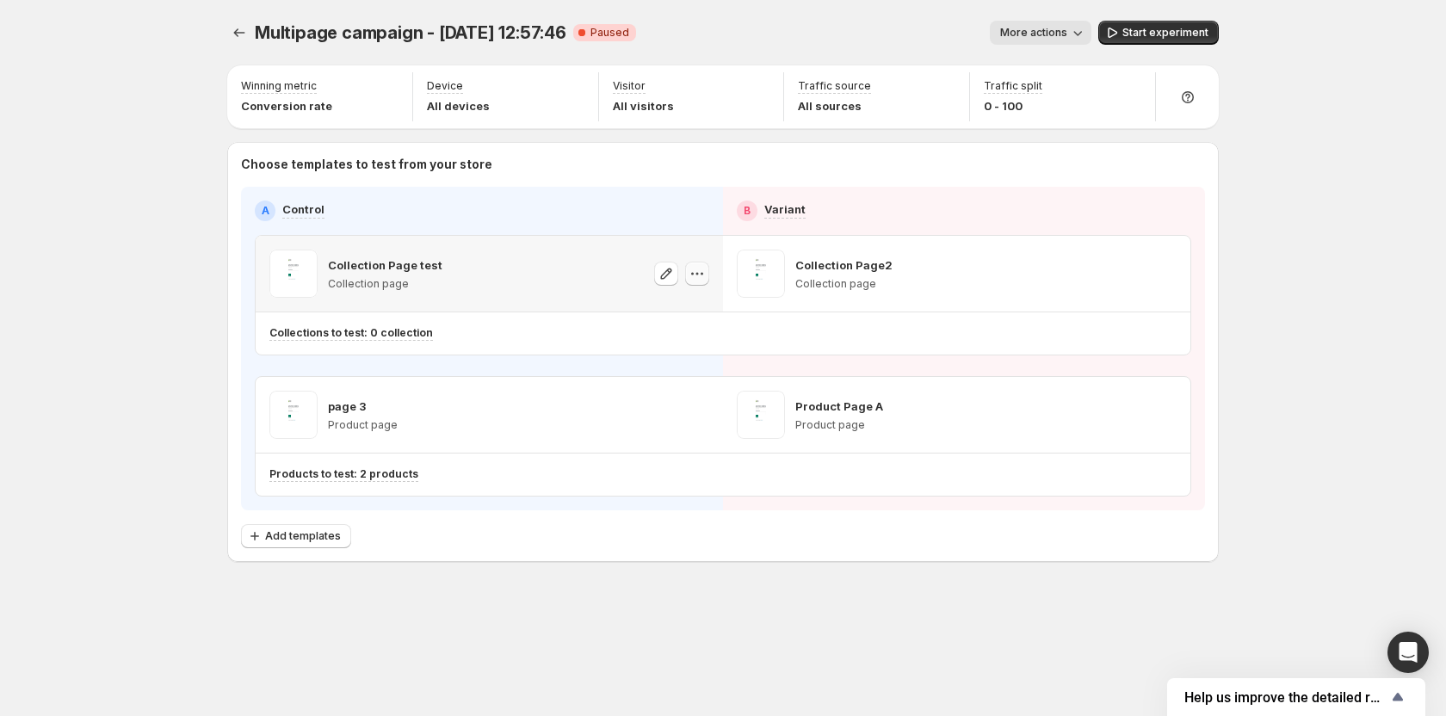
click at [694, 274] on icon "button" at bounding box center [697, 273] width 17 height 17
click at [705, 310] on span "Change template" at bounding box center [699, 310] width 93 height 14
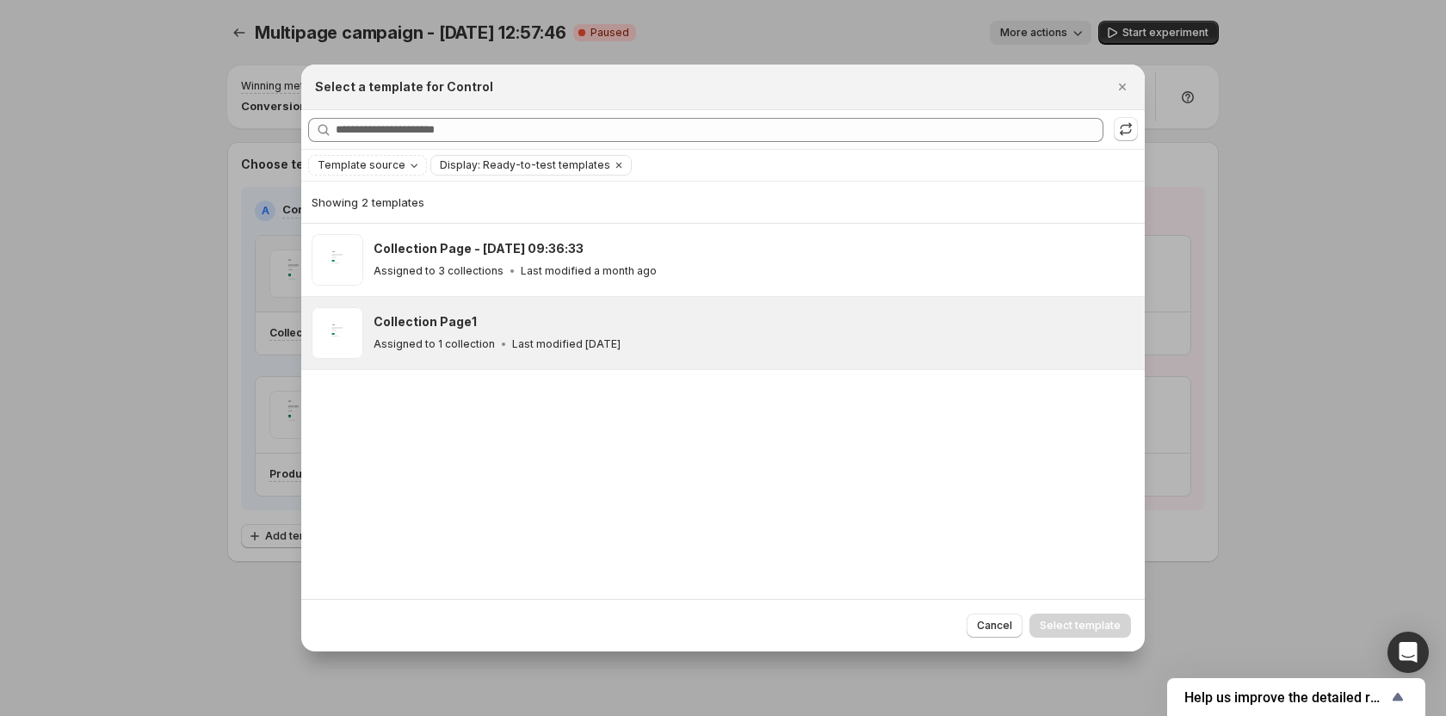
click at [632, 310] on div "Collection Page1 Assigned to 1 collection Last modified 4 months ago" at bounding box center [754, 333] width 761 height 52
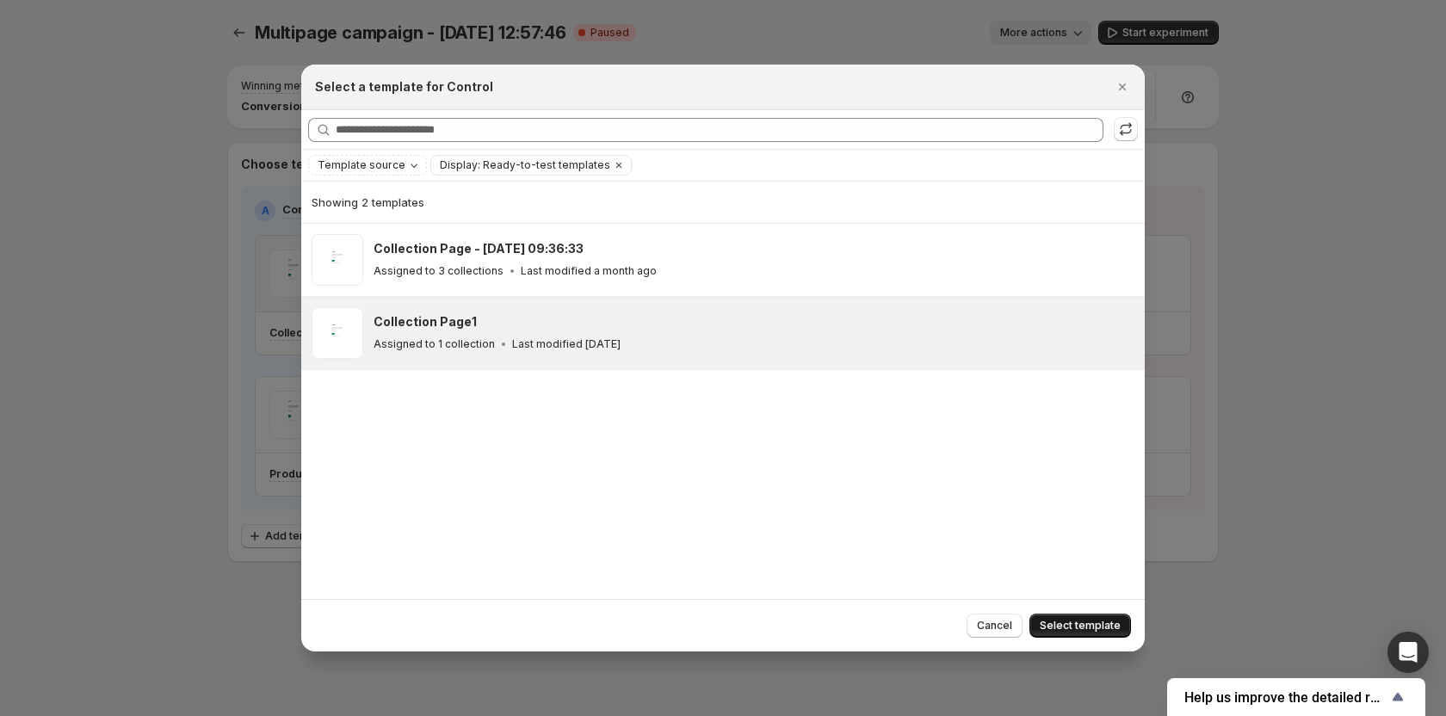
click at [1057, 624] on span "Select template" at bounding box center [1080, 626] width 81 height 14
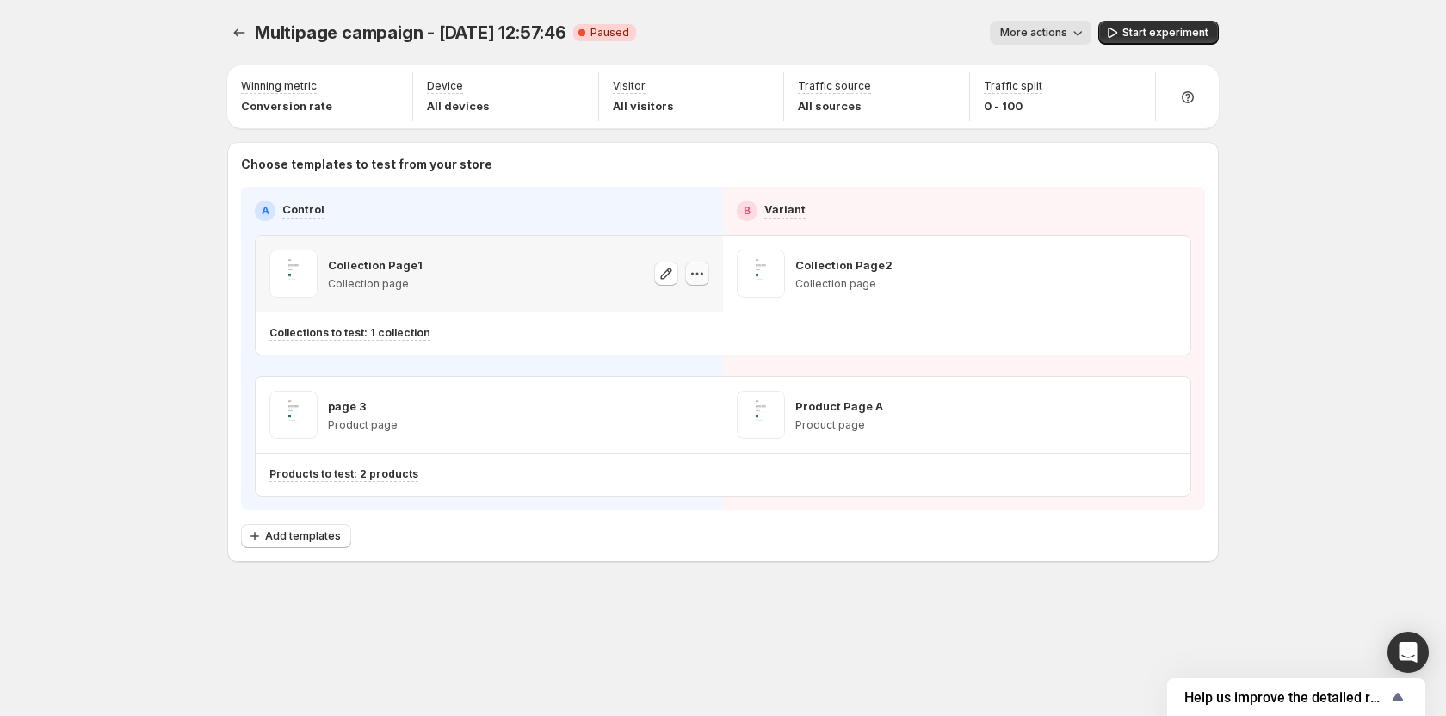
click at [690, 275] on icon "button" at bounding box center [697, 273] width 17 height 17
click at [680, 313] on span "Change template" at bounding box center [699, 310] width 93 height 14
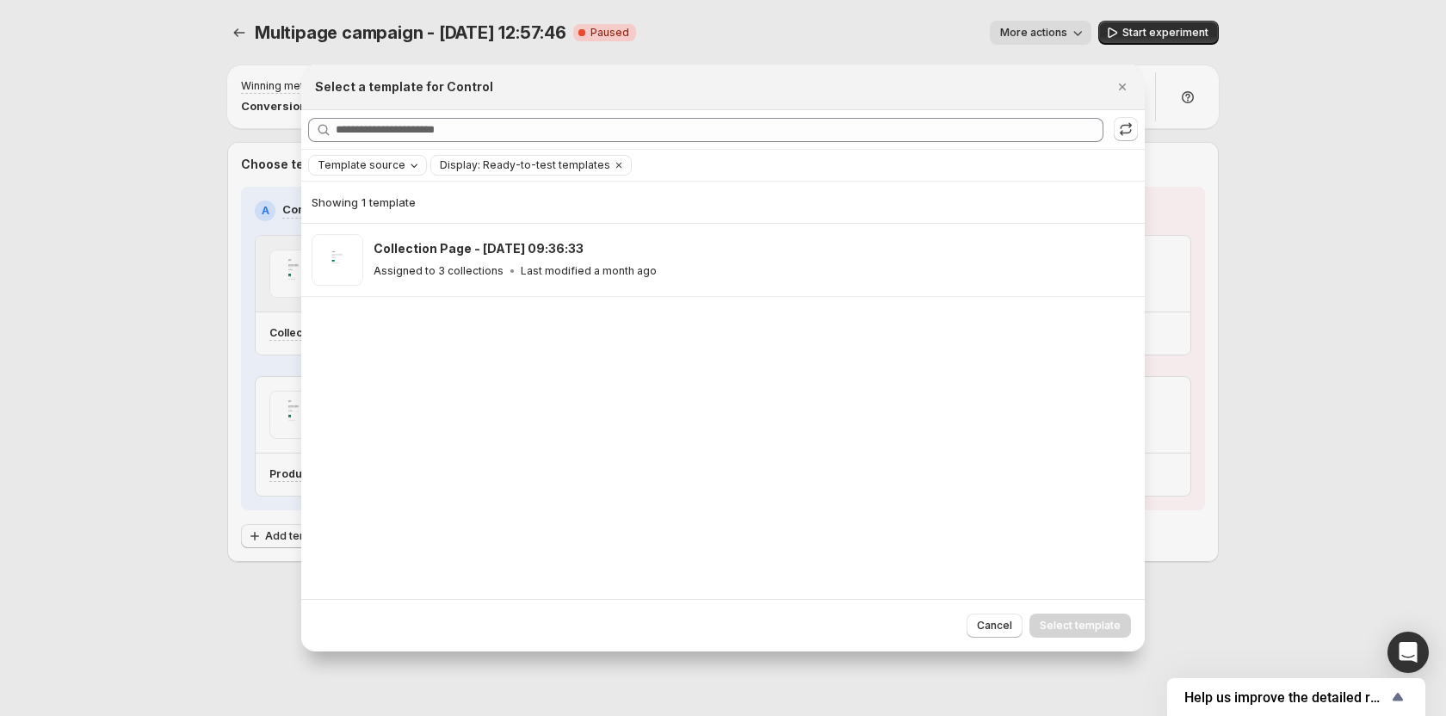
click at [399, 162] on div "Template source" at bounding box center [369, 165] width 107 height 17
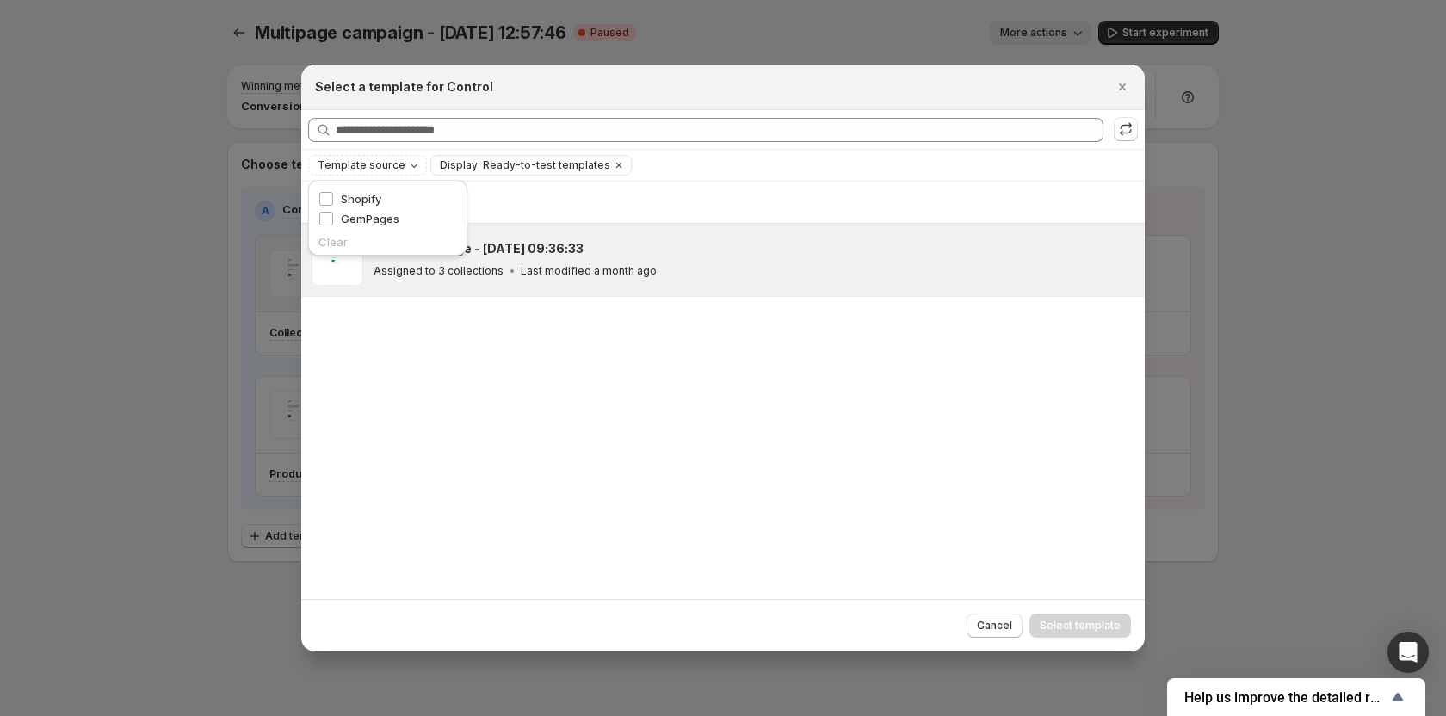
click at [643, 276] on p "Last modified a month ago" at bounding box center [589, 271] width 136 height 14
click at [1075, 629] on span "Select template" at bounding box center [1080, 626] width 81 height 14
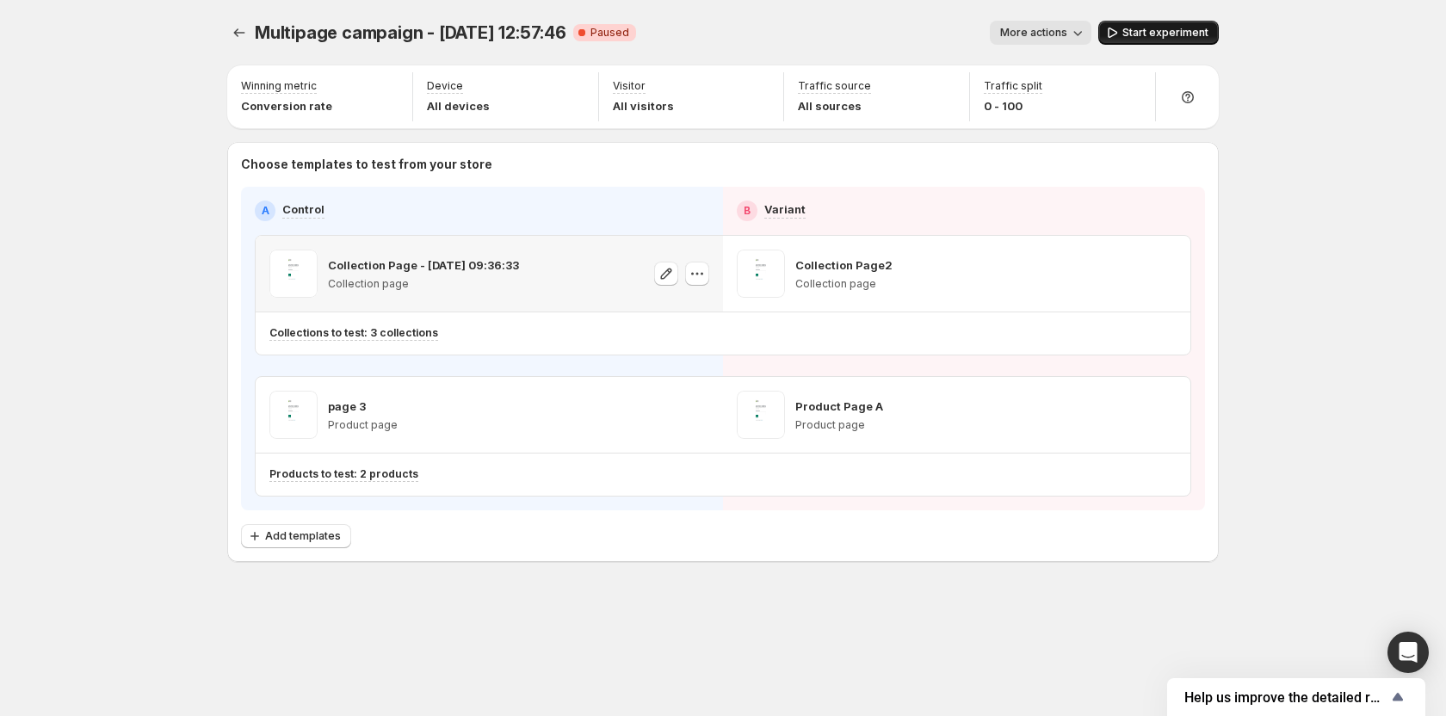
click at [1151, 28] on span "Start experiment" at bounding box center [1165, 33] width 86 height 14
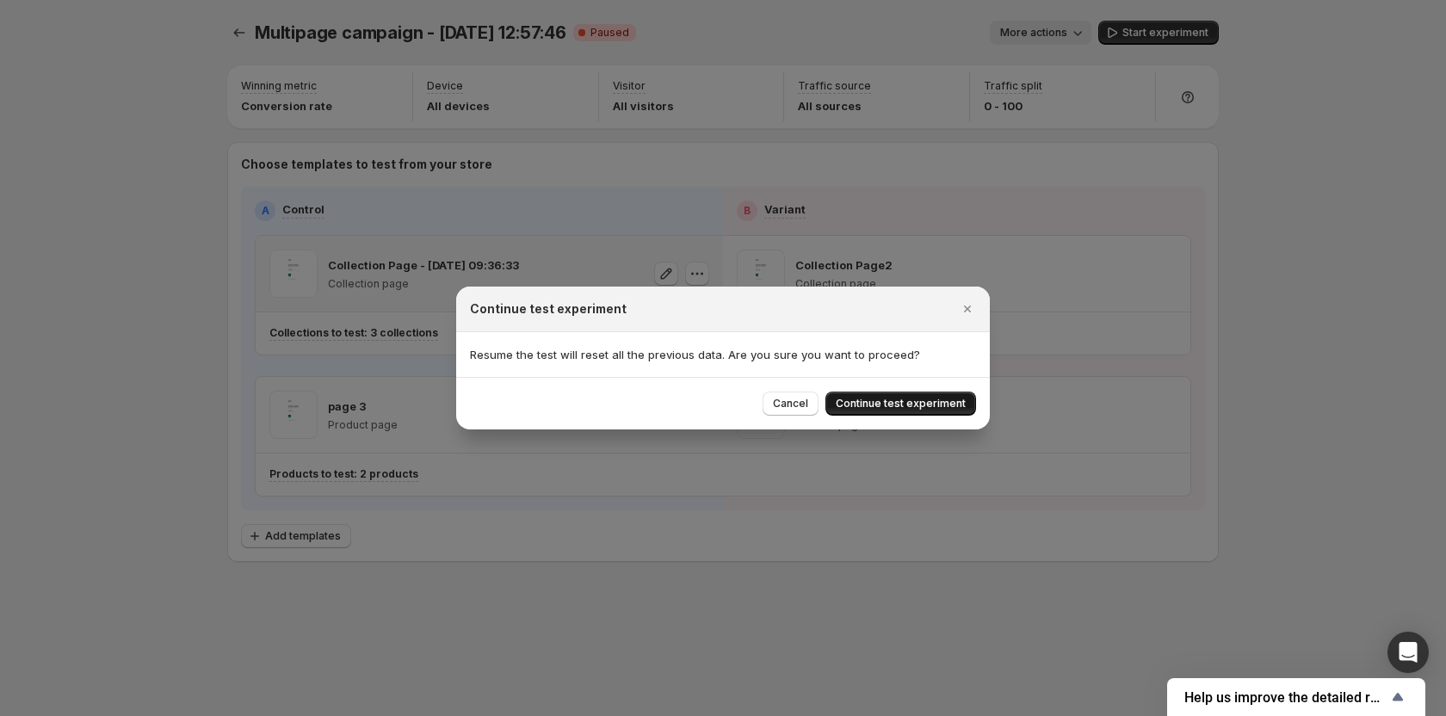
click at [905, 405] on span "Continue test experiment" at bounding box center [901, 404] width 130 height 14
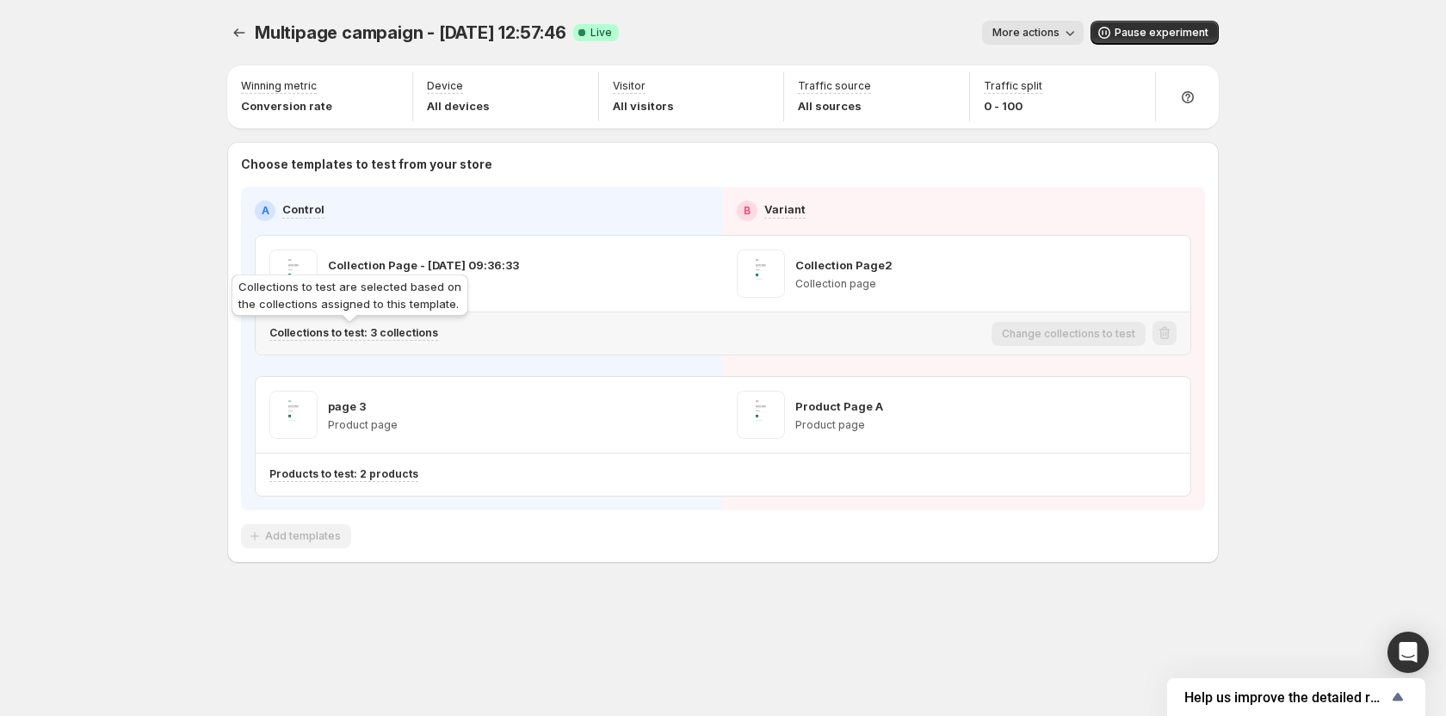
click at [364, 339] on p "Collections to test: 3 collections" at bounding box center [353, 333] width 169 height 14
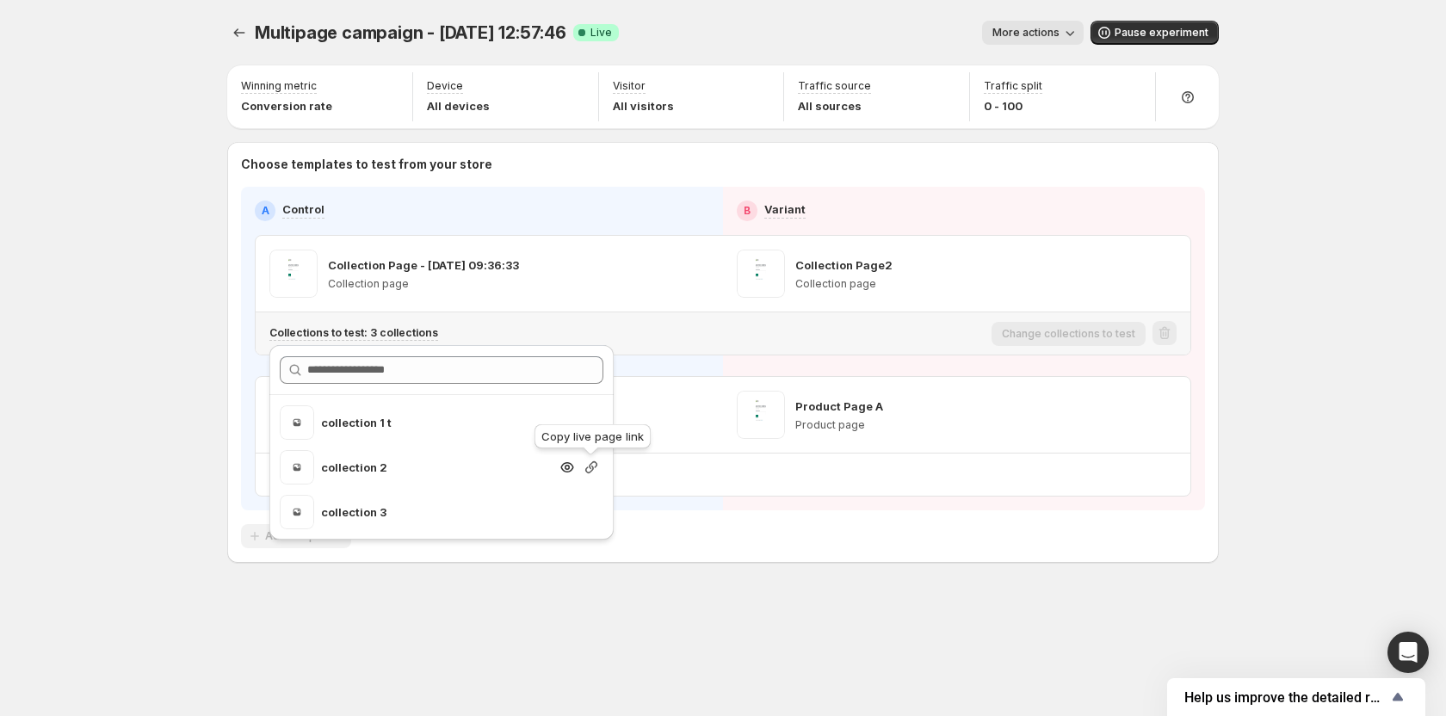
click at [590, 468] on icon "Search for and select a customer segment" at bounding box center [591, 467] width 12 height 12
click at [462, 602] on div "Multipage campaign - Jul 13, 12:57:46. This page is ready Multipage campaign - …" at bounding box center [723, 328] width 1033 height 656
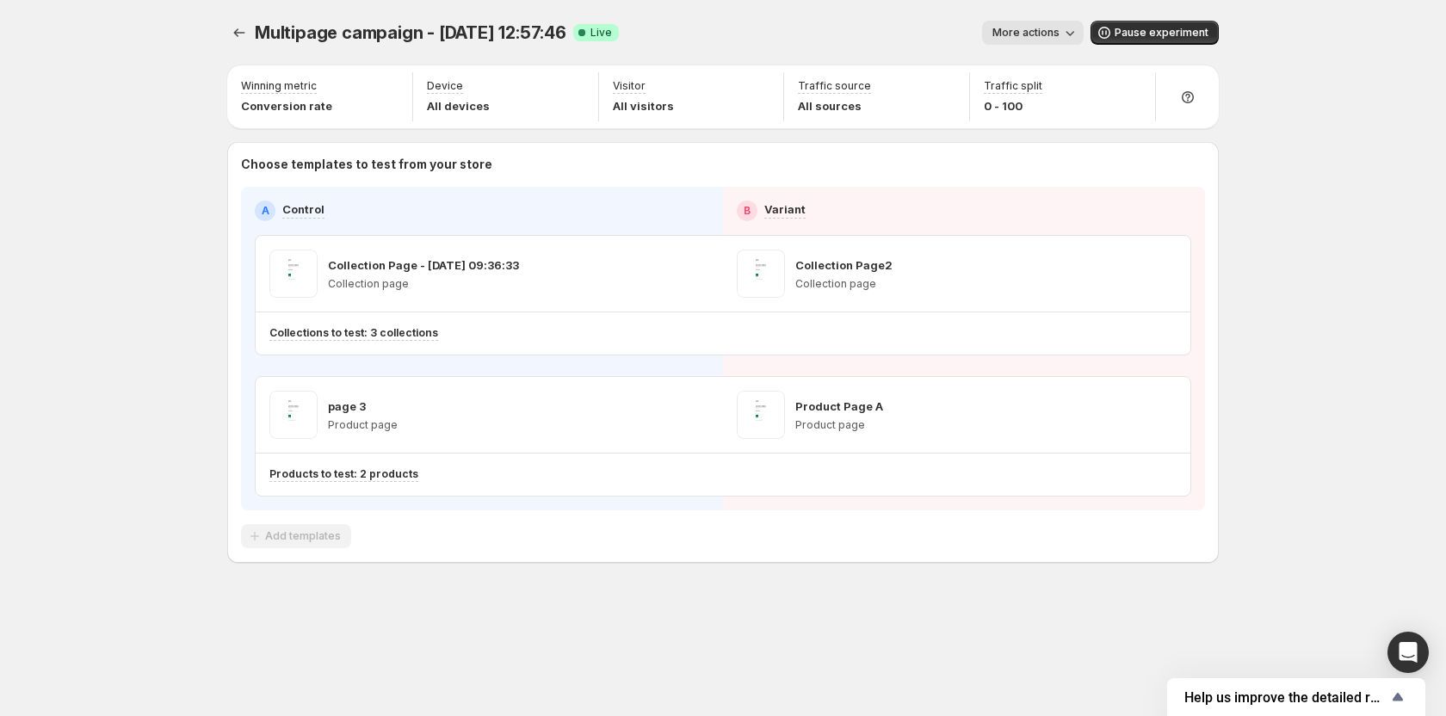
click at [581, 572] on div "Multipage campaign - Jul 13, 12:57:46. This page is ready Multipage campaign - …" at bounding box center [723, 328] width 1033 height 656
click at [365, 482] on div "Products to test: 2 products" at bounding box center [631, 474] width 725 height 28
click at [368, 473] on p "Products to test: 2 products" at bounding box center [343, 474] width 149 height 14
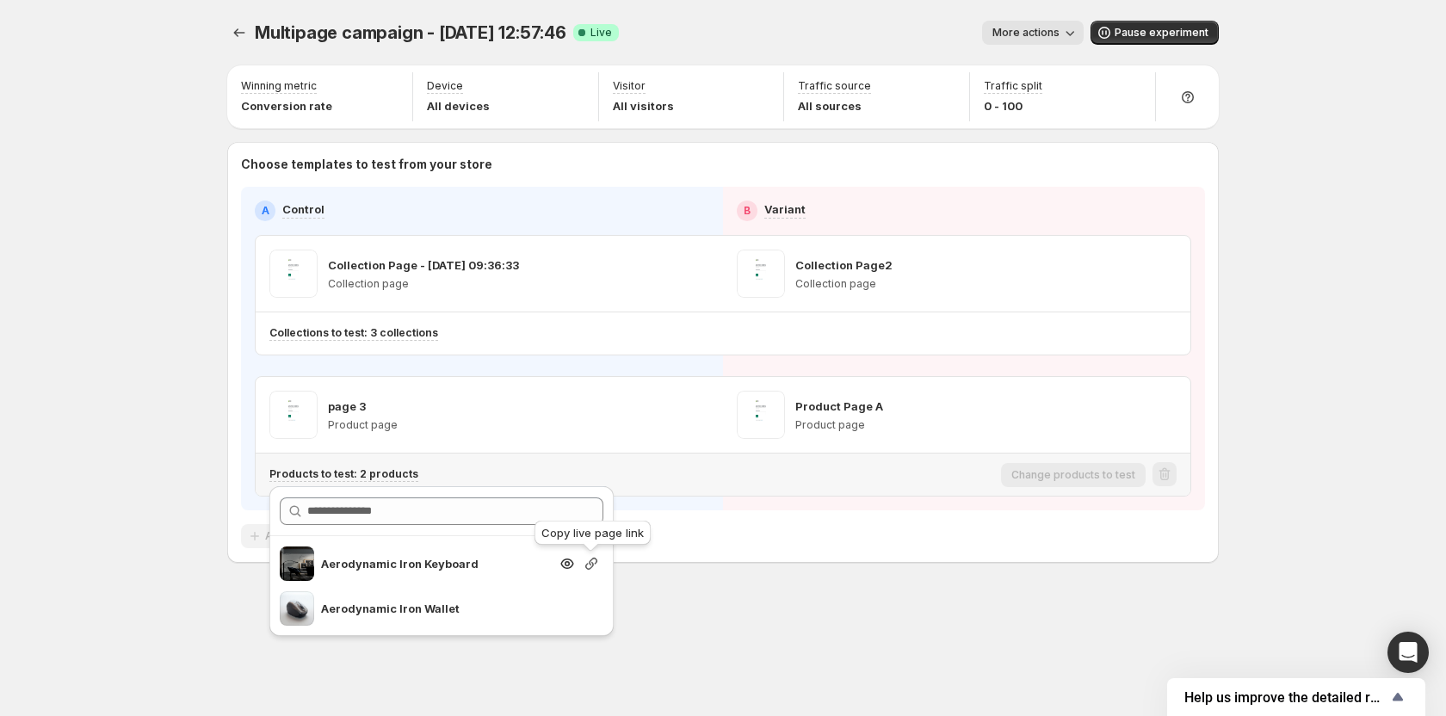
click at [592, 564] on icon "Search for and select a customer segment" at bounding box center [591, 564] width 12 height 12
click at [690, 617] on div "Multipage campaign - Jul 13, 12:57:46. This page is ready Multipage campaign - …" at bounding box center [723, 328] width 1033 height 656
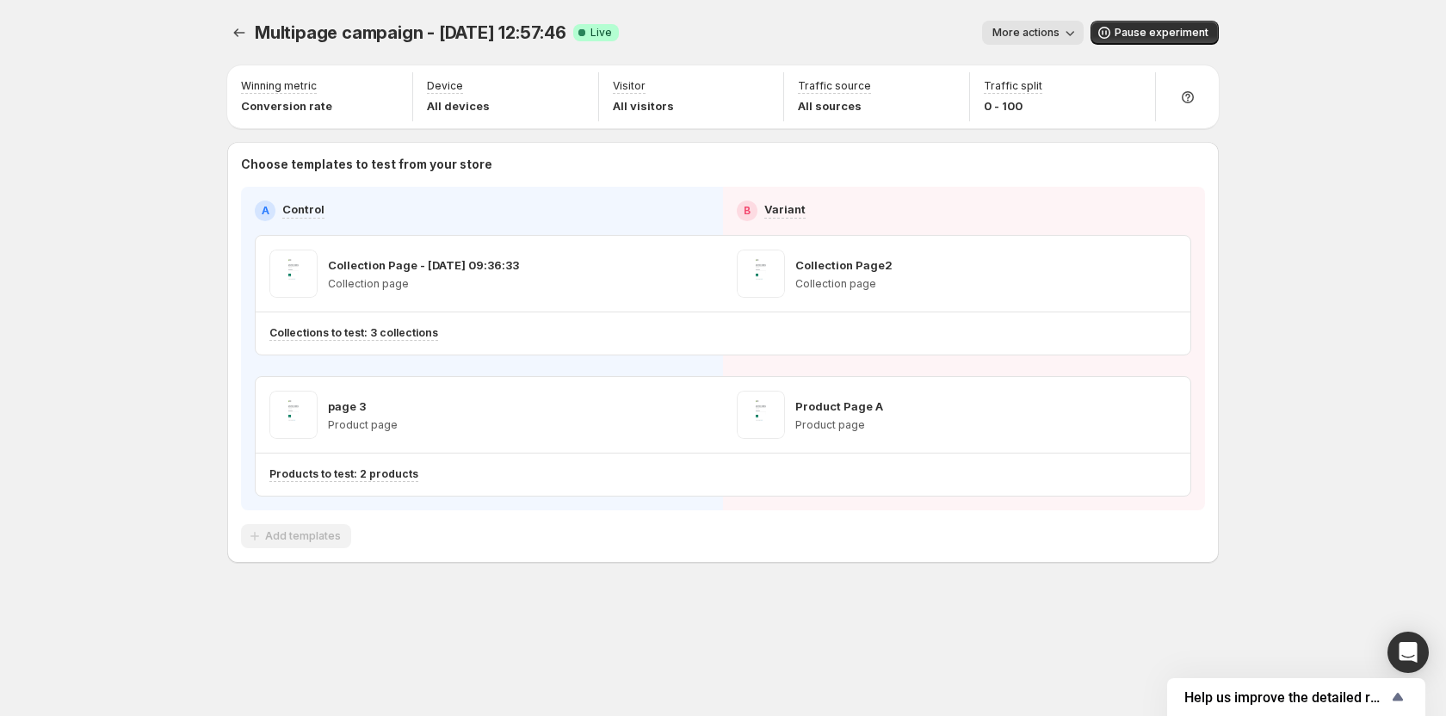
click at [195, 270] on div "Multipage campaign - Jul 13, 12:57:46. This page is ready Multipage campaign - …" at bounding box center [723, 358] width 1446 height 716
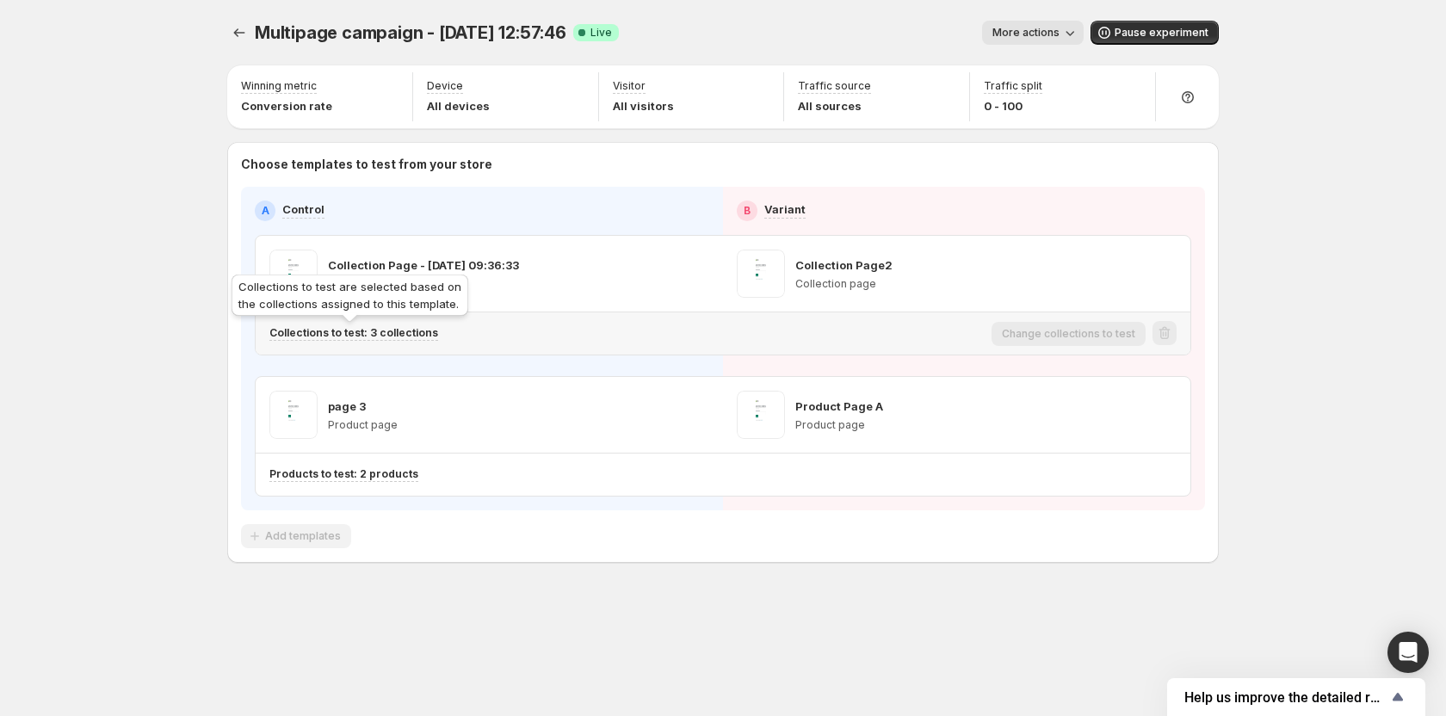
click at [418, 336] on p "Collections to test: 3 collections" at bounding box center [353, 333] width 169 height 14
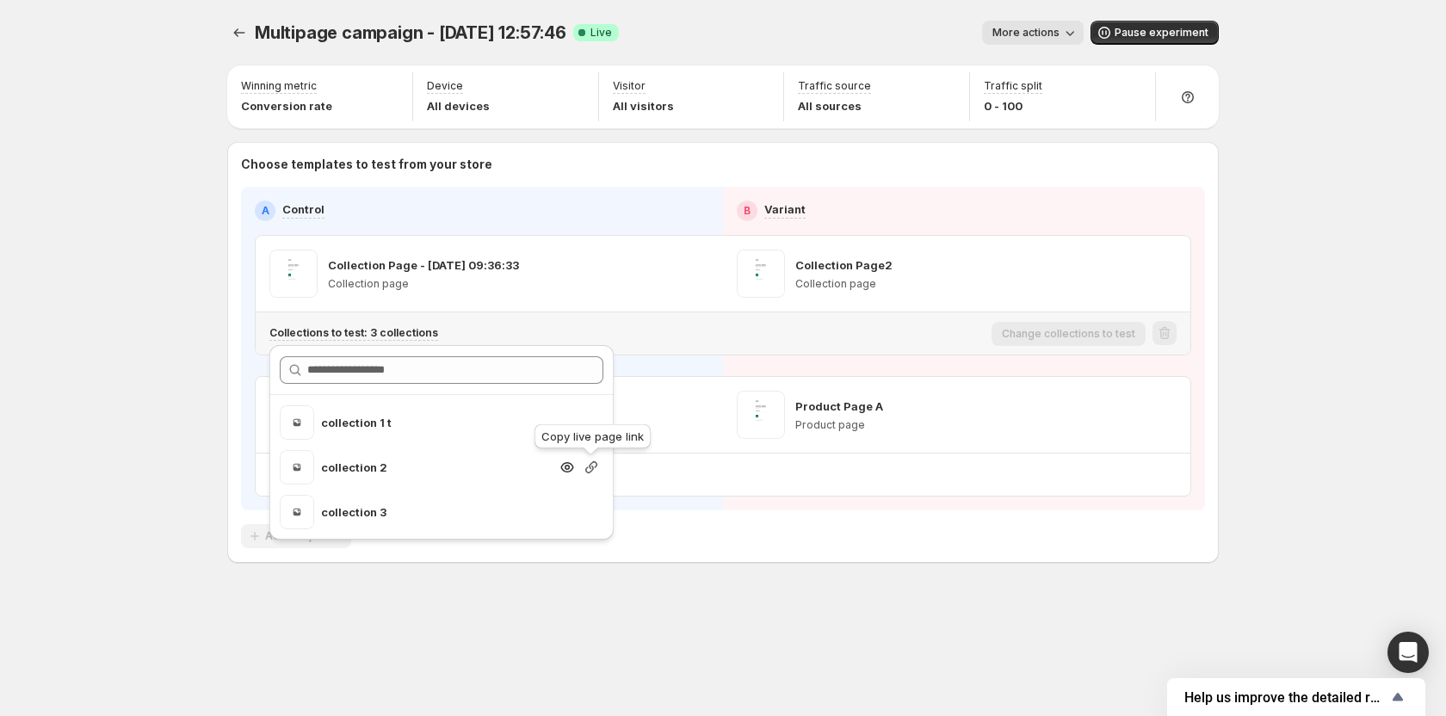
click at [588, 471] on icon "Search for and select a customer segment" at bounding box center [591, 467] width 17 height 17
click at [244, 476] on div "A Control B Variant Collection Page - Jun 10, 09:36:33 Collection page Collecti…" at bounding box center [723, 349] width 964 height 324
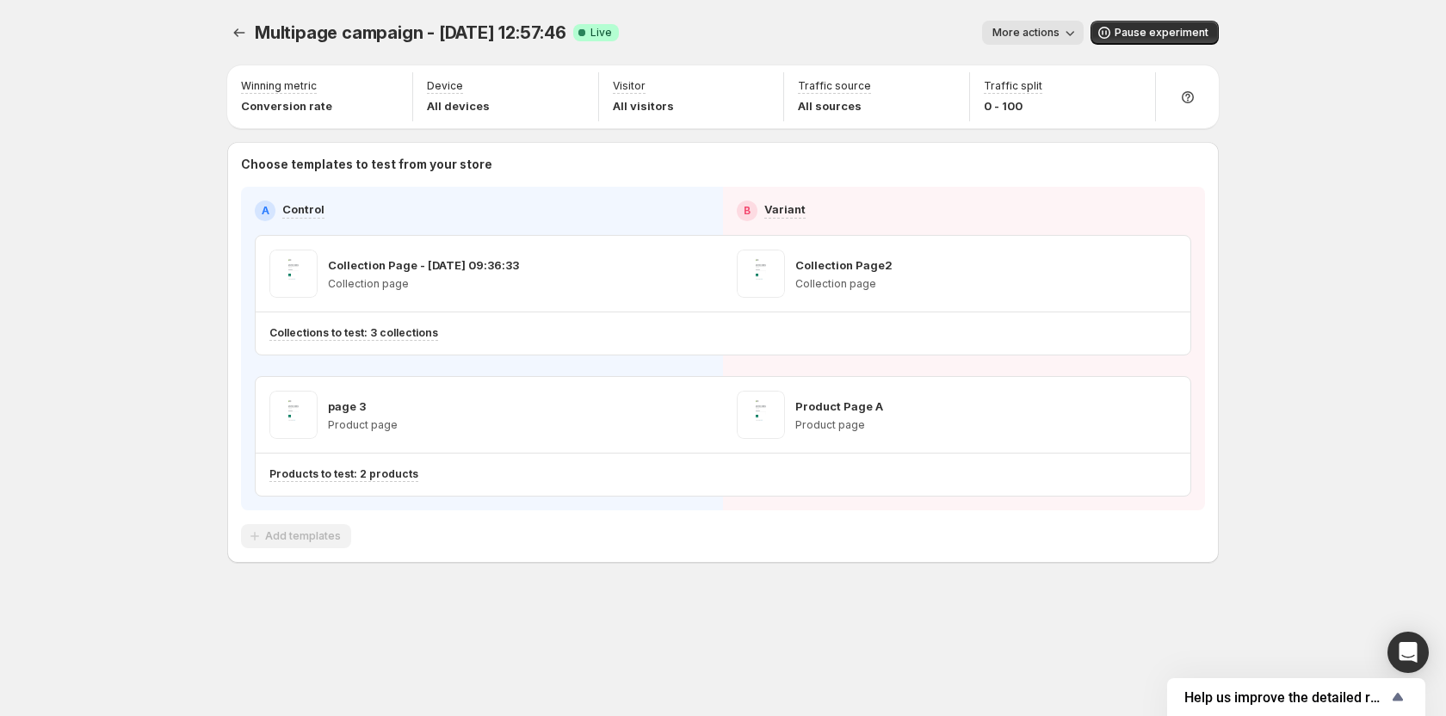
click at [176, 247] on div "Multipage campaign - Jul 13, 12:57:46. This page is ready Multipage campaign - …" at bounding box center [723, 358] width 1446 height 716
click at [245, 30] on icon "Experiments" at bounding box center [239, 32] width 17 height 17
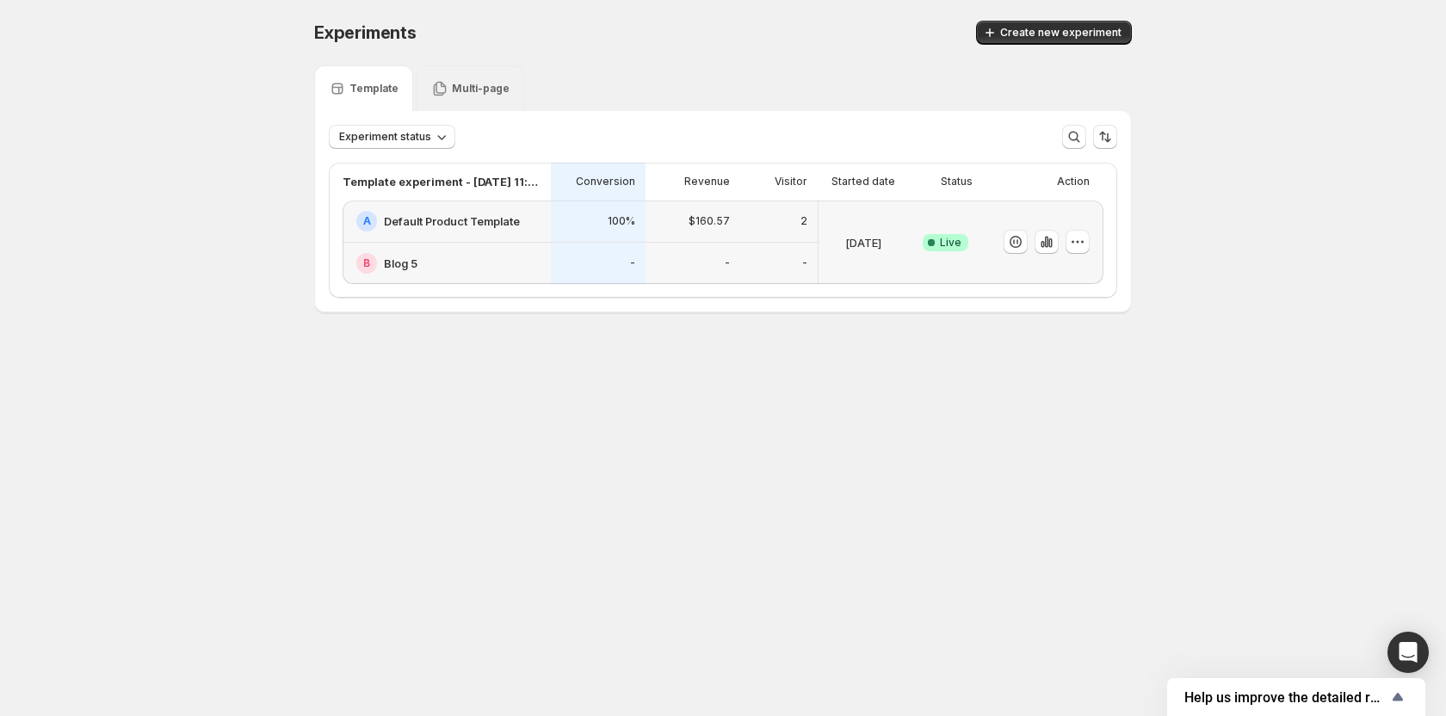
click at [440, 98] on div "Multi-page" at bounding box center [471, 88] width 108 height 46
click at [468, 79] on div "Multi-page" at bounding box center [471, 88] width 108 height 46
click at [355, 91] on p "Template" at bounding box center [373, 89] width 49 height 14
click at [452, 91] on p "Multi-page" at bounding box center [481, 89] width 58 height 14
click at [1086, 238] on button "button" at bounding box center [1078, 242] width 24 height 24
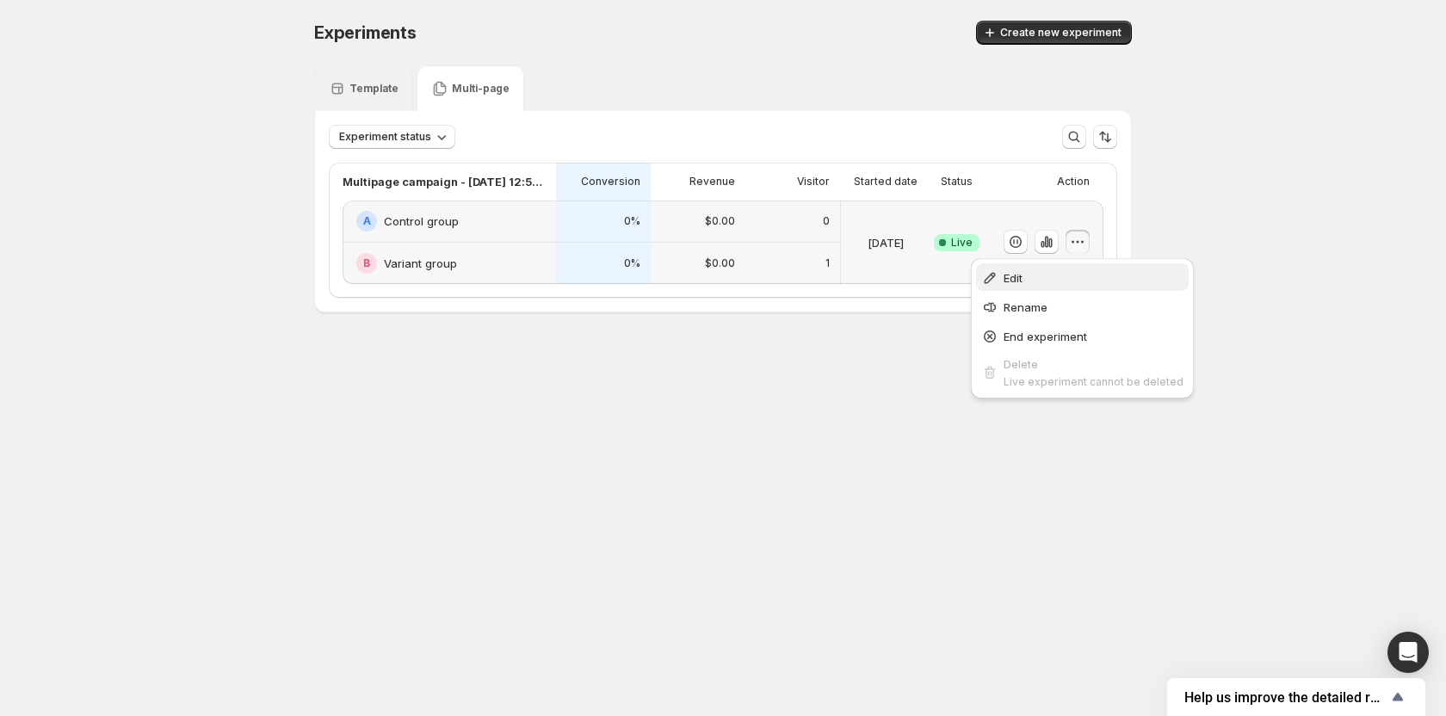
click at [1060, 267] on button "Edit" at bounding box center [1082, 277] width 213 height 28
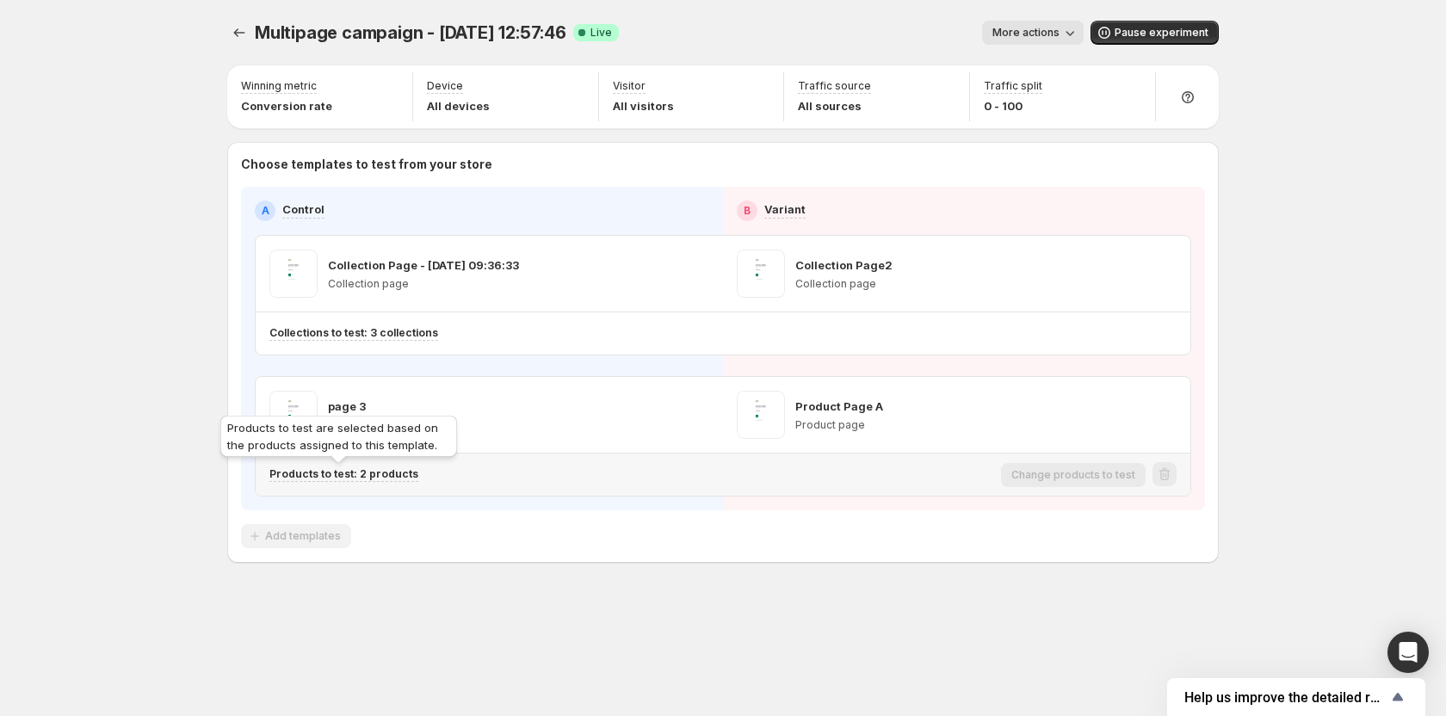
click at [344, 467] on p "Products to test: 2 products" at bounding box center [343, 474] width 149 height 14
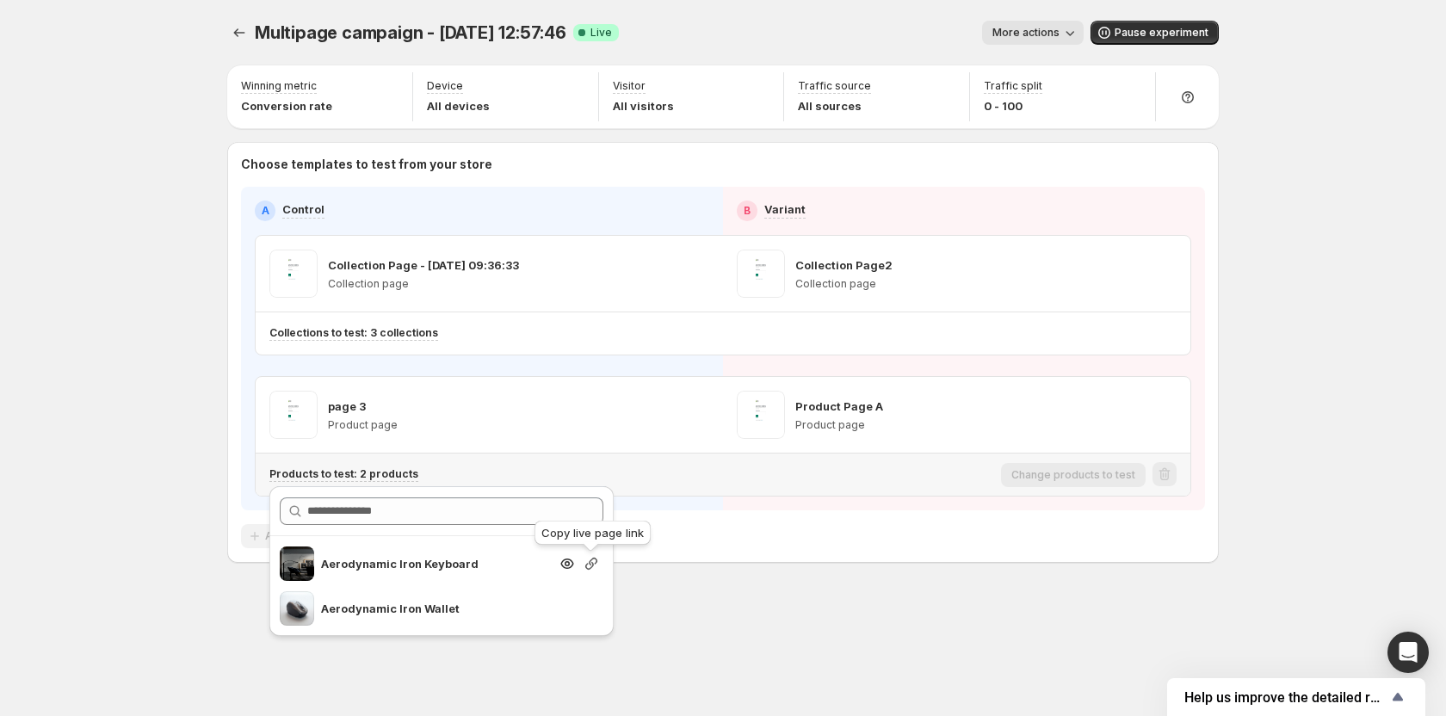
click at [595, 561] on icon "Search for and select a customer segment" at bounding box center [591, 563] width 17 height 17
click at [161, 530] on div "Multipage campaign - [DATE] 12:57:46. This page is ready Multipage campaign - […" at bounding box center [723, 358] width 1446 height 716
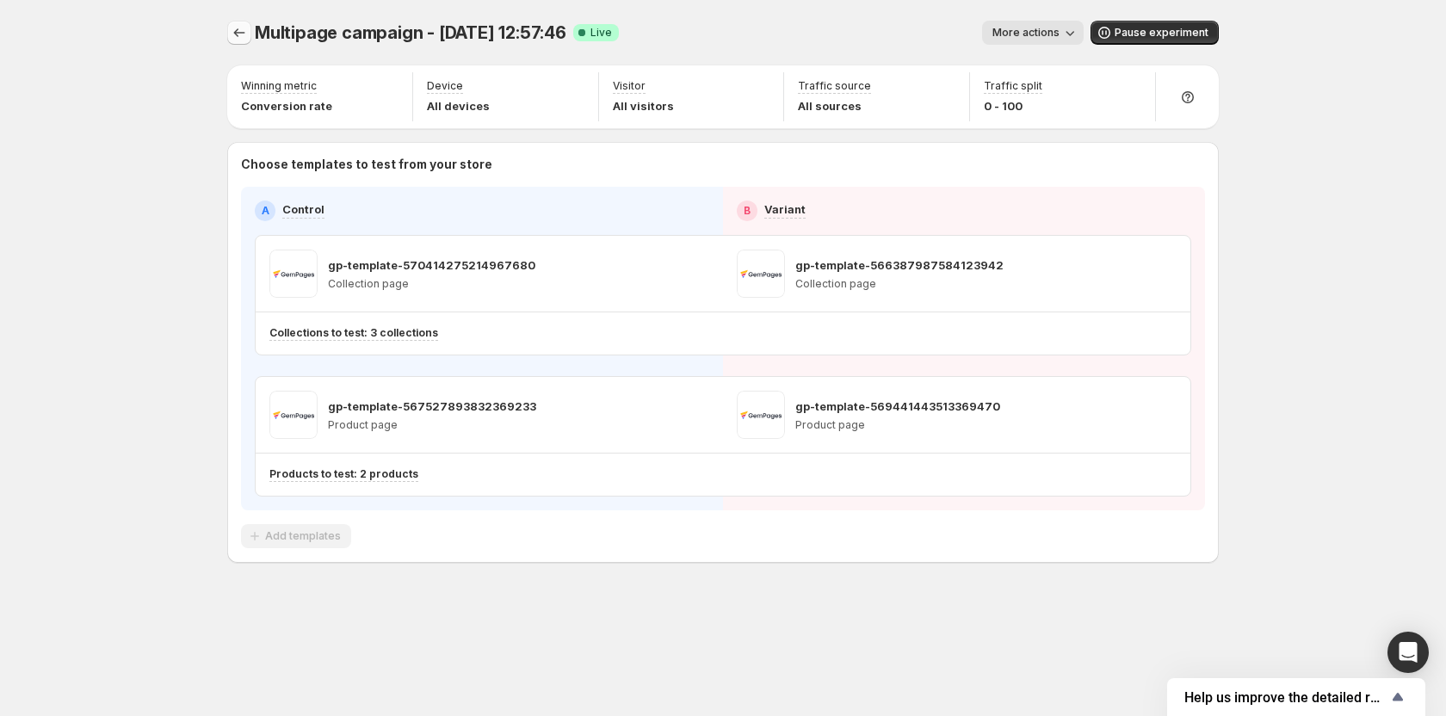
click at [243, 38] on icon "Experiments" at bounding box center [239, 32] width 17 height 17
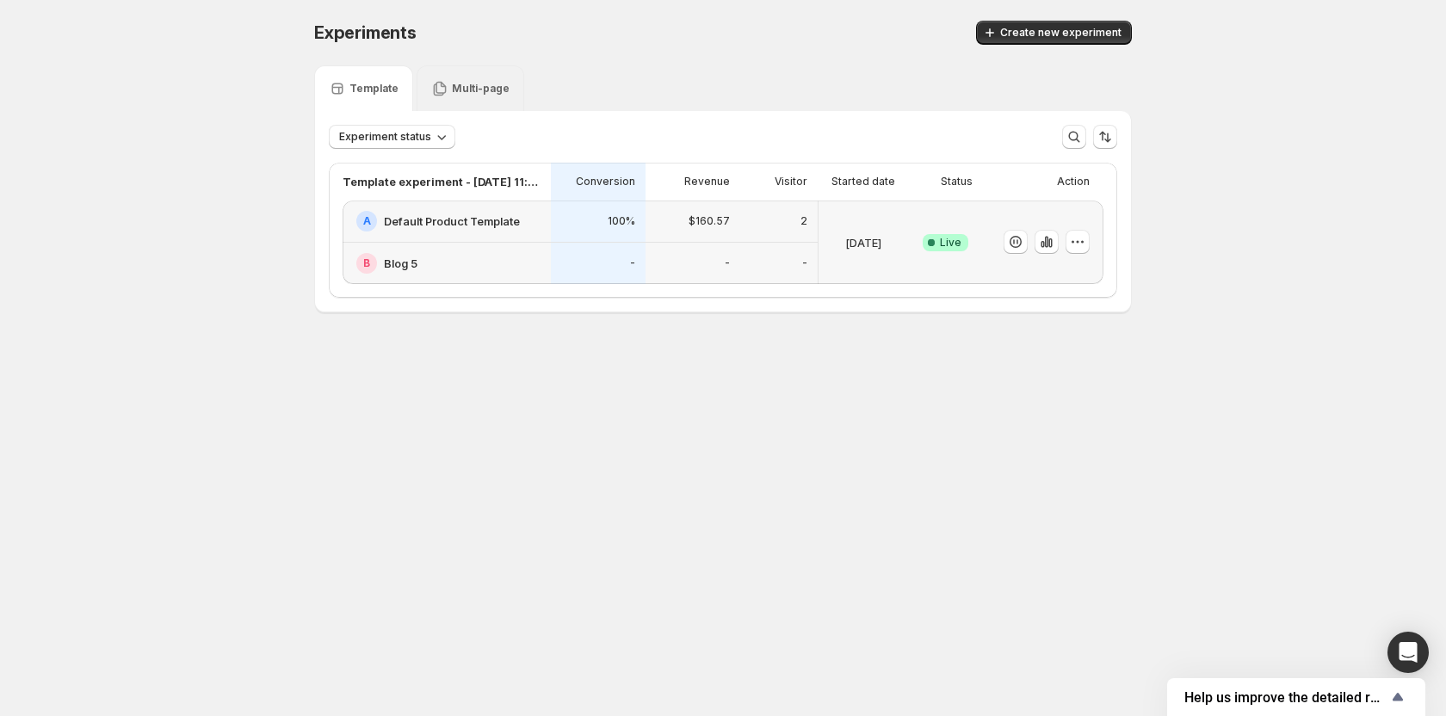
click at [443, 77] on div "Multi-page" at bounding box center [471, 88] width 108 height 46
click at [456, 85] on p "Multi-page" at bounding box center [481, 89] width 58 height 14
click at [1055, 239] on button "button" at bounding box center [1047, 242] width 24 height 24
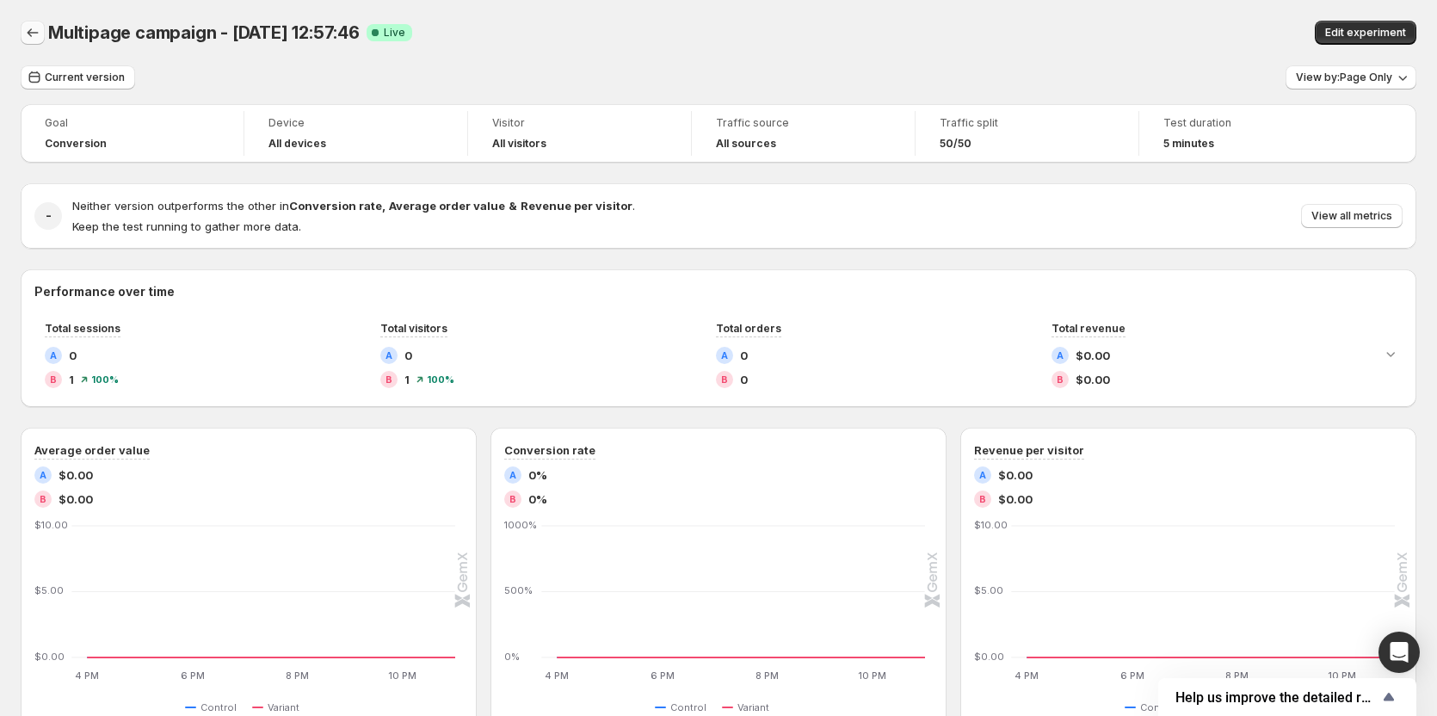
click at [37, 34] on icon "Back" at bounding box center [32, 32] width 17 height 17
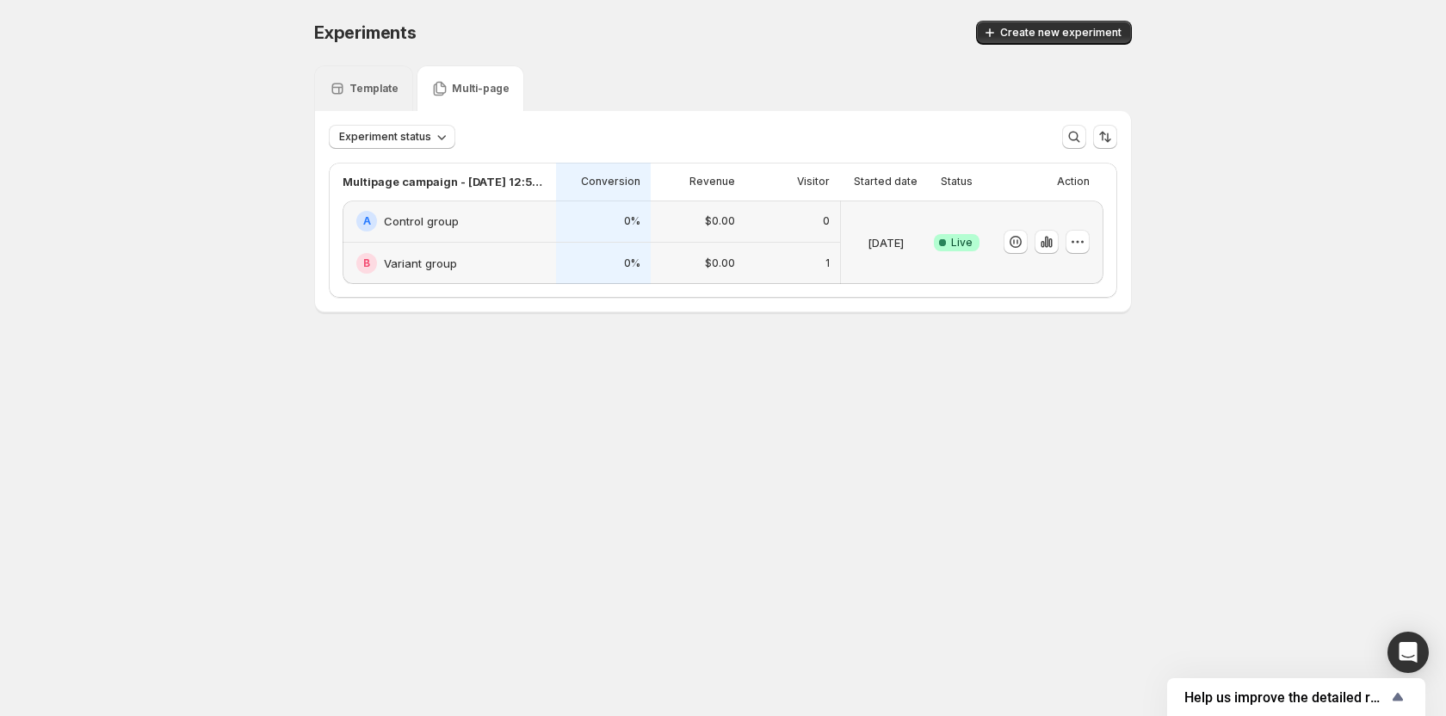
click at [380, 78] on div "Template" at bounding box center [363, 88] width 99 height 46
click at [452, 86] on p "Multi-page" at bounding box center [481, 89] width 58 height 14
click at [374, 83] on p "Template" at bounding box center [373, 89] width 49 height 14
click at [434, 83] on icon at bounding box center [440, 89] width 13 height 15
click at [1072, 243] on icon "button" at bounding box center [1077, 241] width 17 height 17
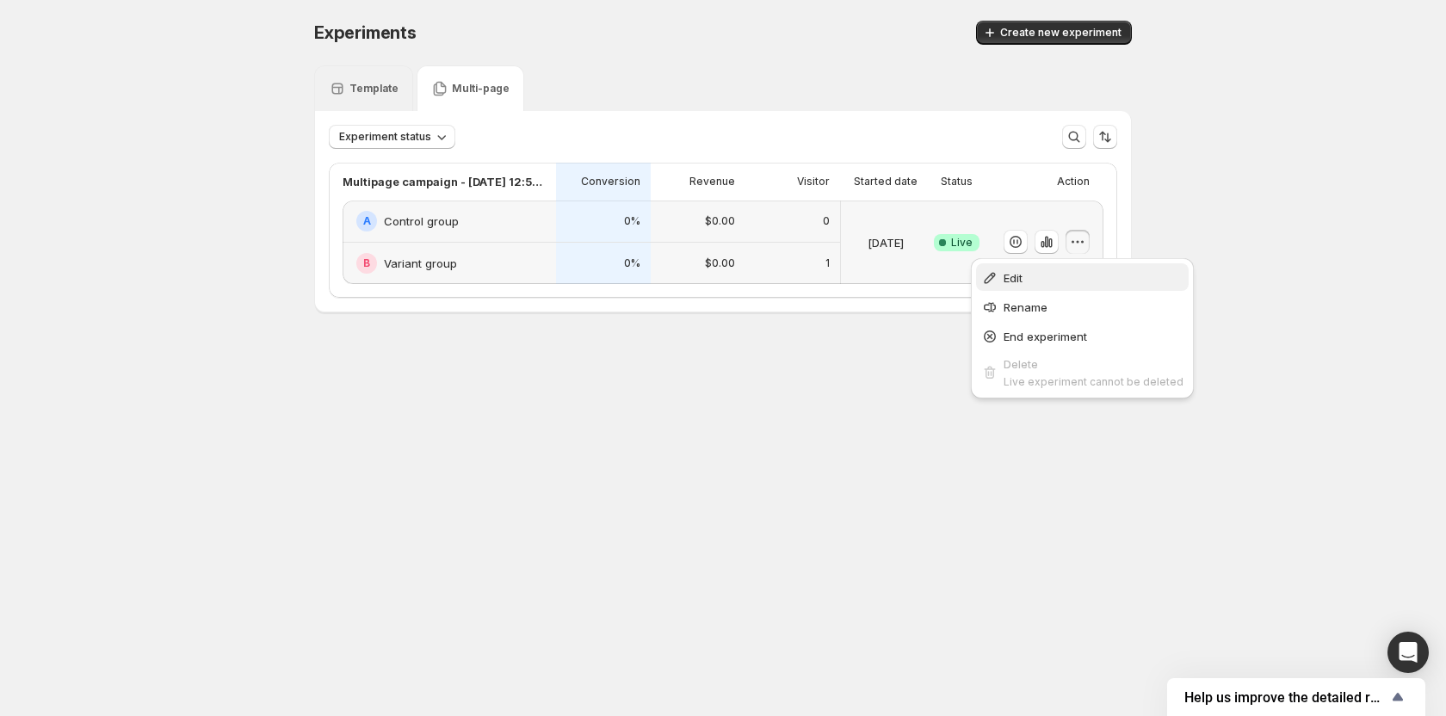
click at [1051, 270] on span "Edit" at bounding box center [1094, 277] width 180 height 17
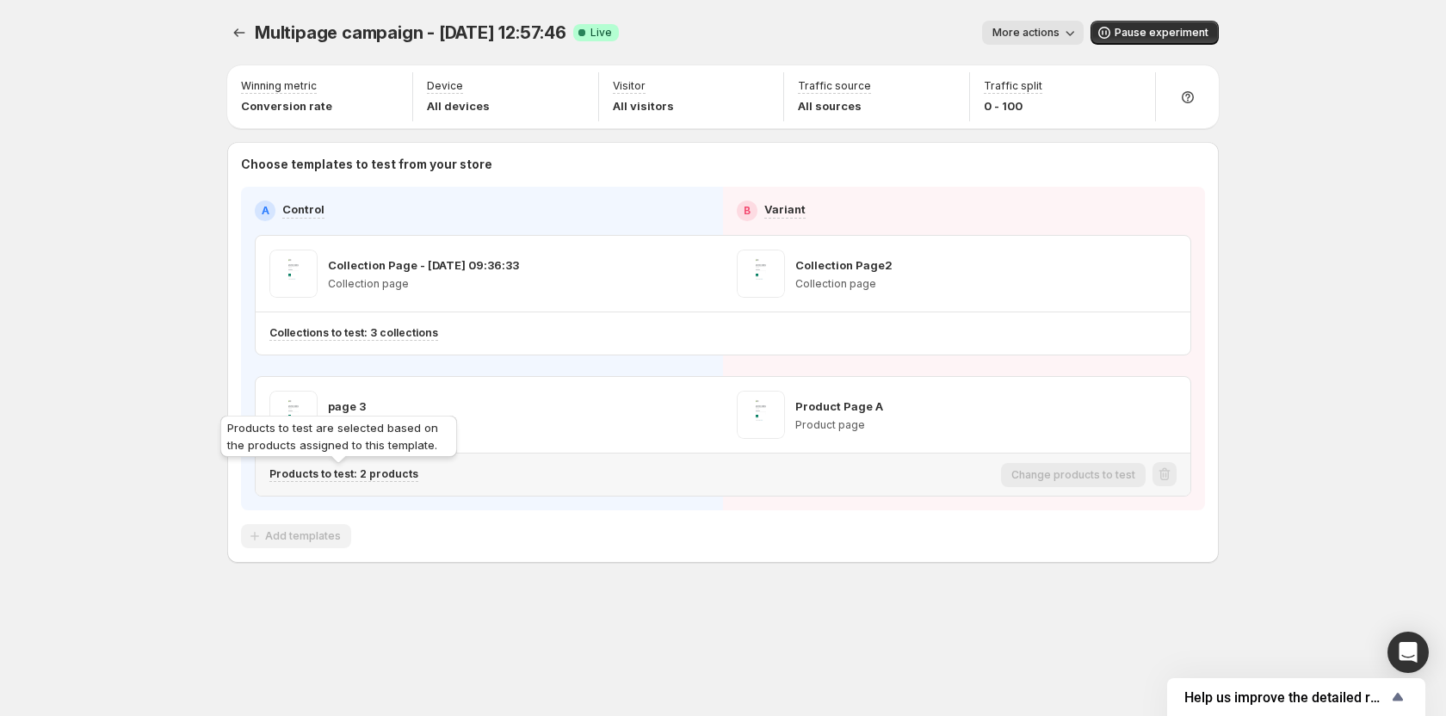
click at [361, 476] on p "Products to test: 2 products" at bounding box center [343, 474] width 149 height 14
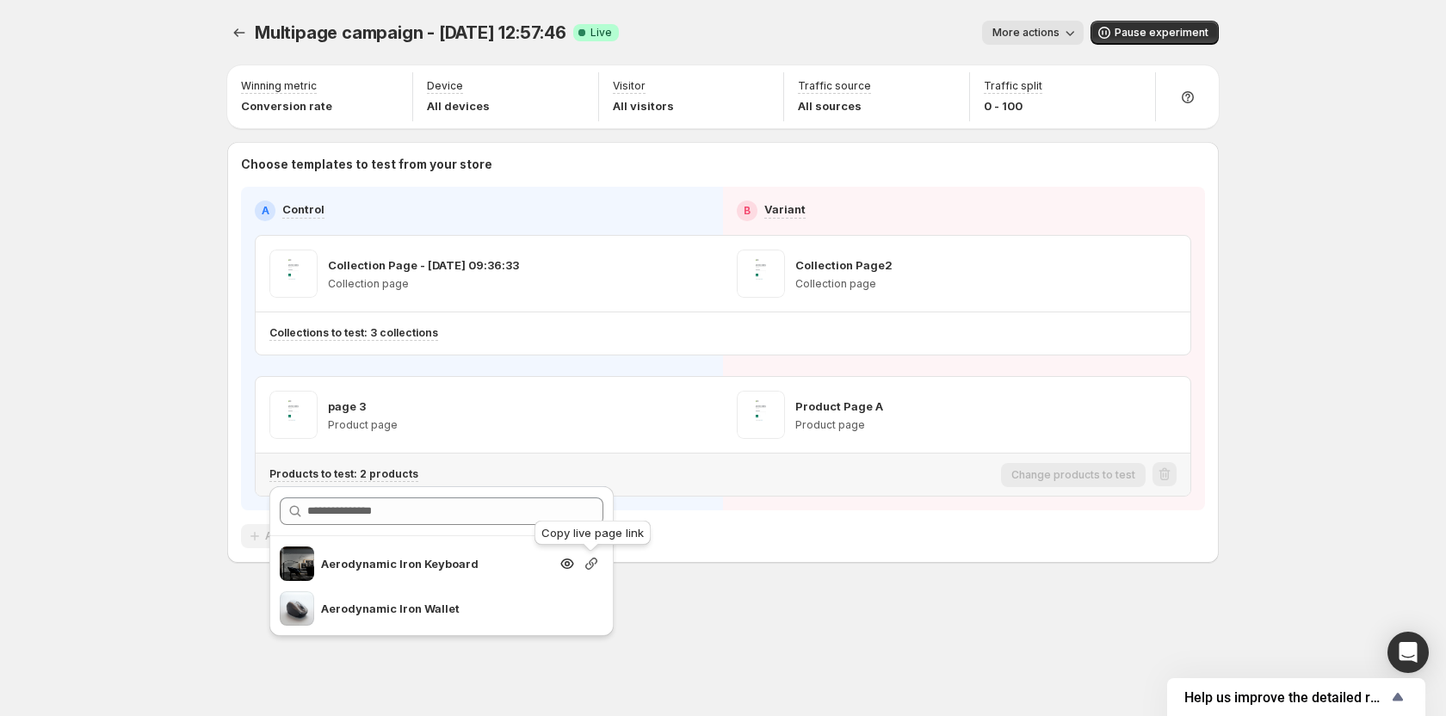
click at [587, 562] on icon "Search for and select a customer segment" at bounding box center [591, 563] width 17 height 17
click at [148, 256] on div "Multipage campaign - Jul 13, 12:57:46. This page is ready Multipage campaign - …" at bounding box center [723, 358] width 1446 height 716
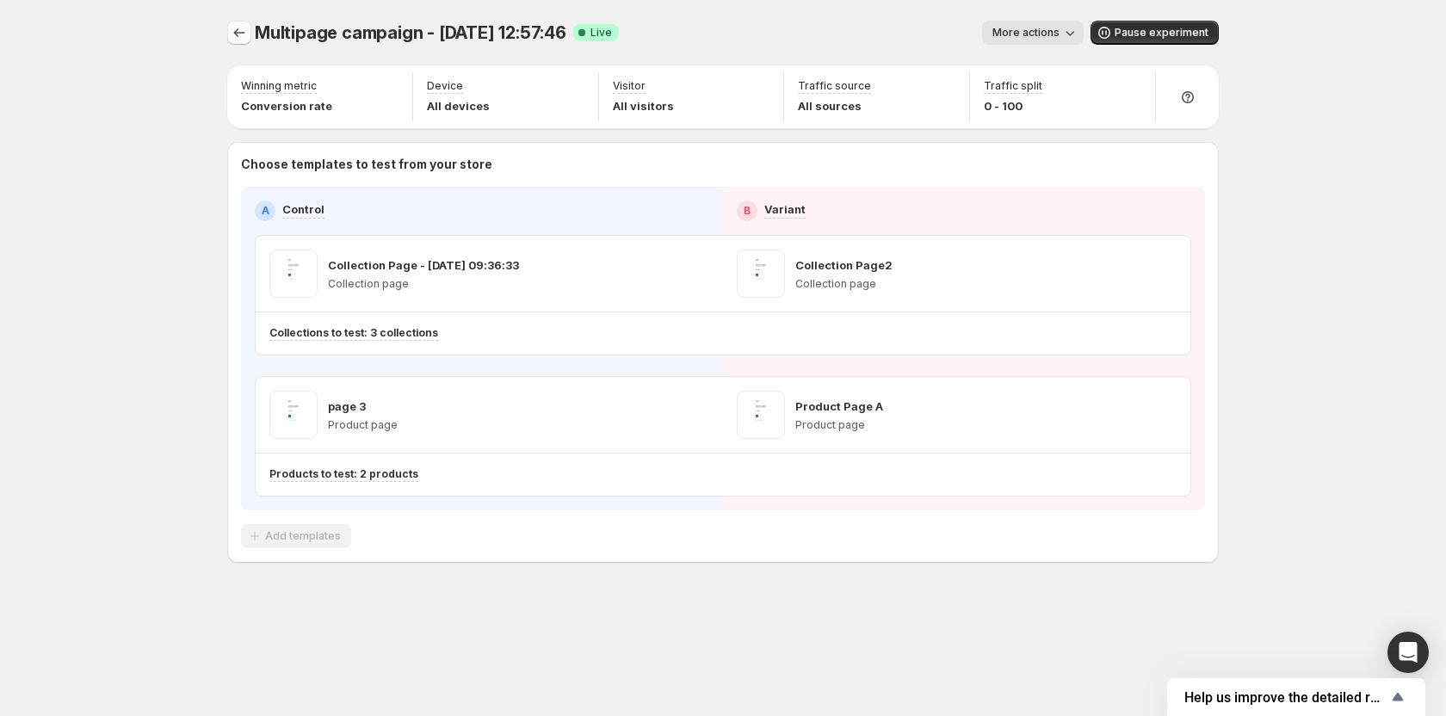
click at [233, 30] on icon "Experiments" at bounding box center [239, 32] width 17 height 17
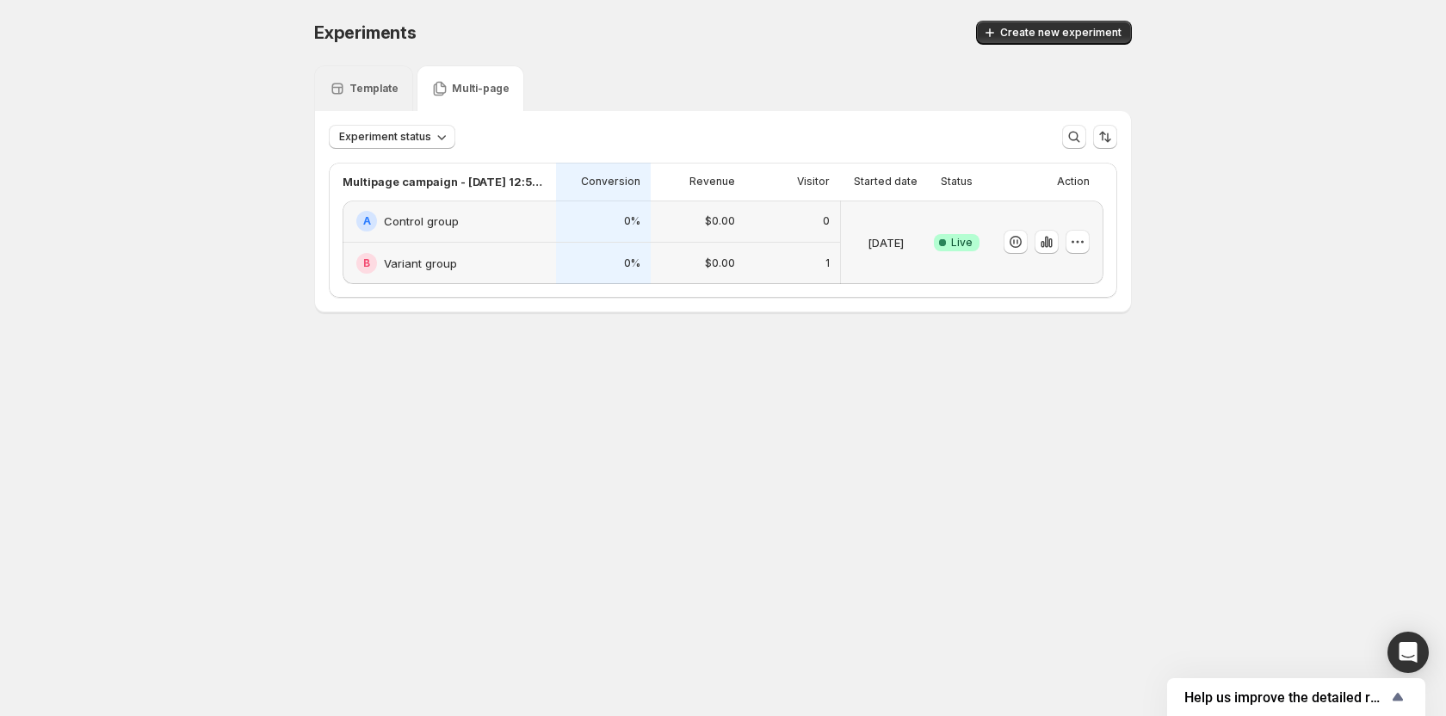
click at [375, 81] on div "Template" at bounding box center [364, 88] width 70 height 17
click at [491, 79] on div "Multi-page" at bounding box center [471, 88] width 108 height 46
click at [444, 91] on icon at bounding box center [439, 88] width 17 height 17
click at [446, 88] on icon at bounding box center [439, 88] width 17 height 17
click at [452, 87] on p "Multi-page" at bounding box center [481, 89] width 58 height 14
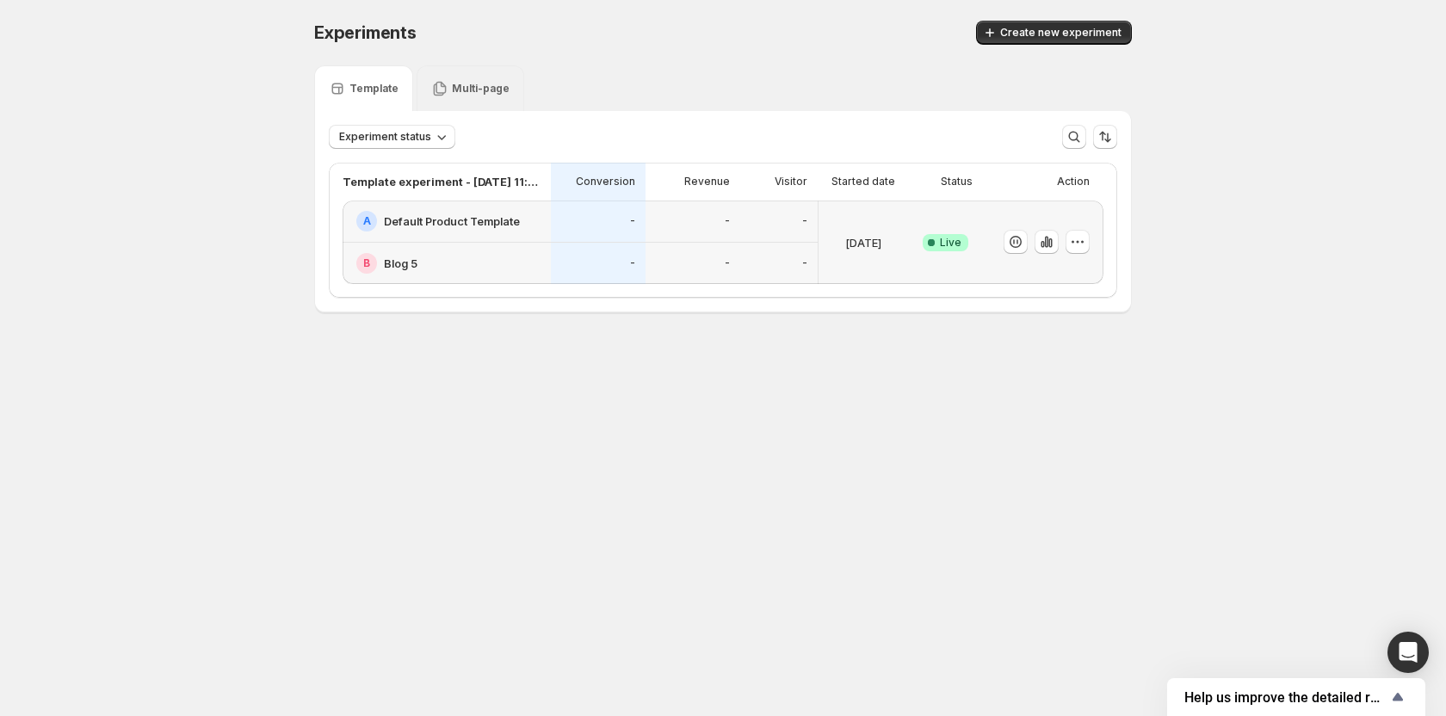
click at [455, 85] on p "Multi-page" at bounding box center [481, 89] width 58 height 14
click at [372, 82] on p "Template" at bounding box center [373, 89] width 49 height 14
click at [1047, 244] on icon "button" at bounding box center [1046, 241] width 17 height 17
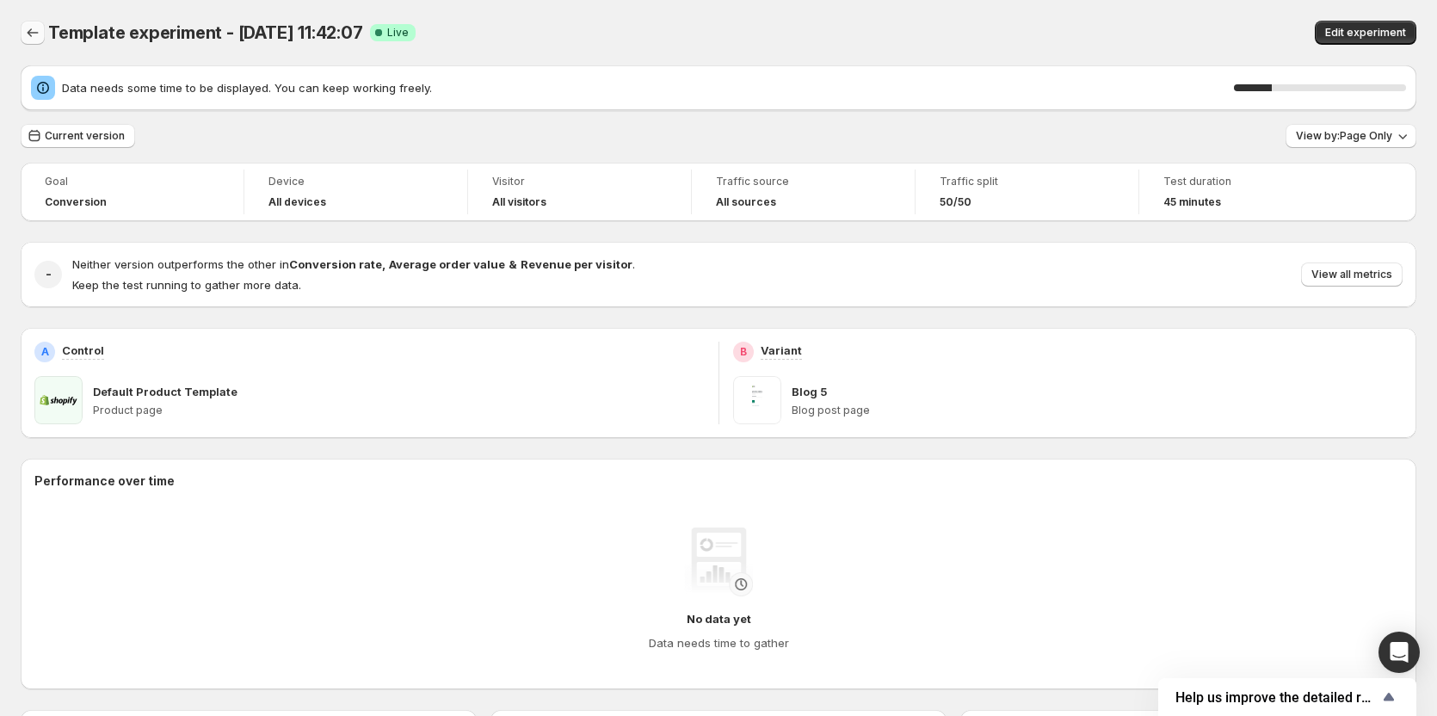
click at [40, 32] on icon "Back" at bounding box center [32, 32] width 17 height 17
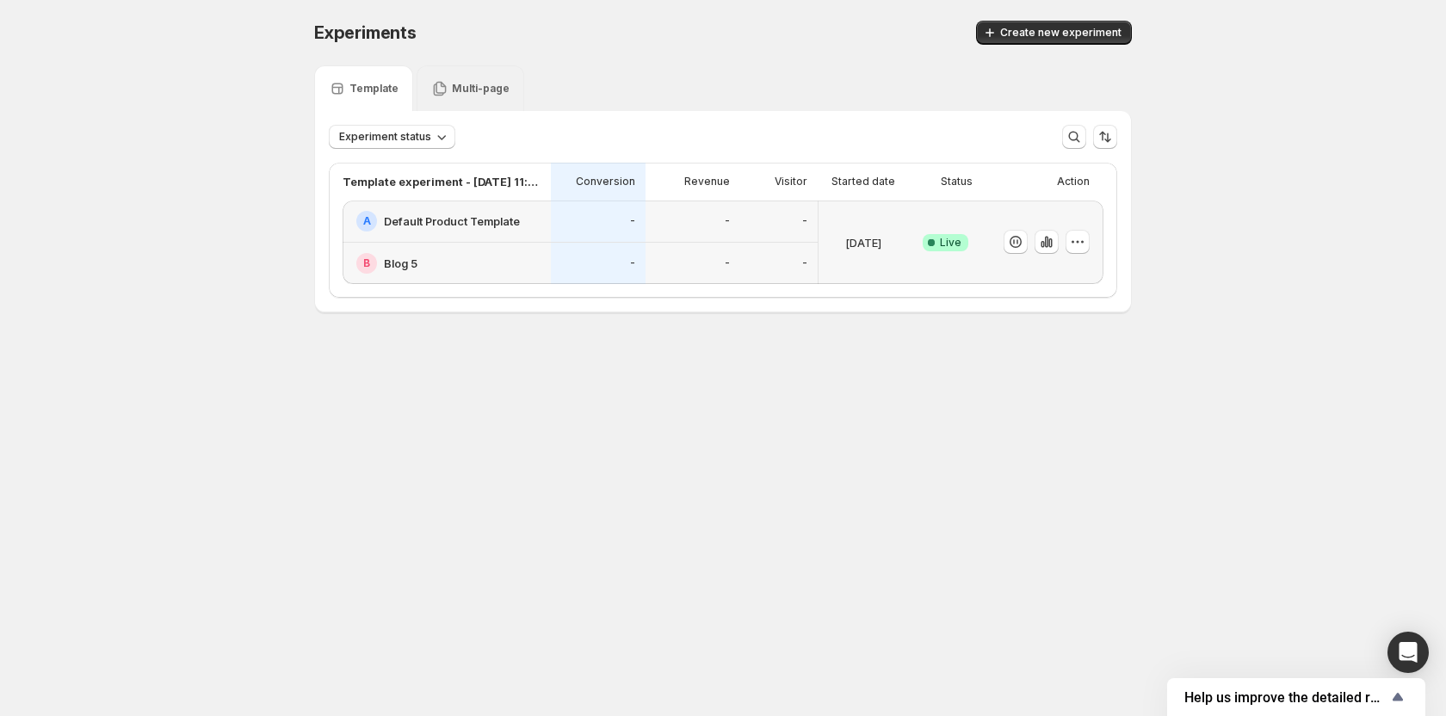
click at [443, 96] on icon at bounding box center [439, 88] width 17 height 17
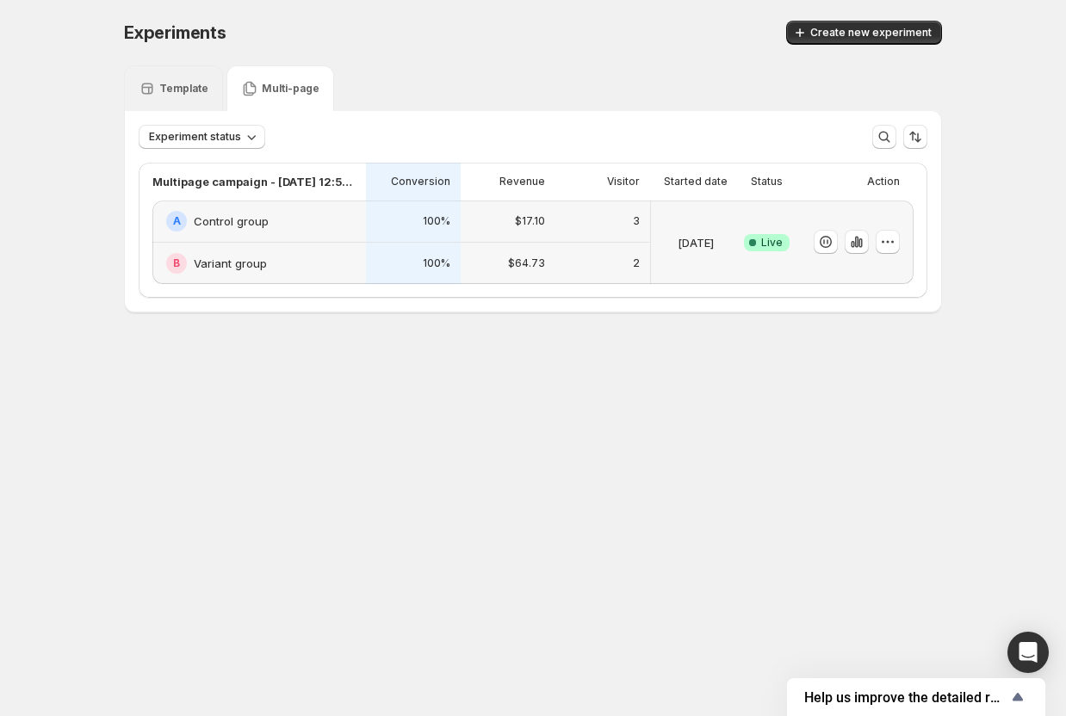
click at [174, 80] on div "Template" at bounding box center [173, 88] width 99 height 46
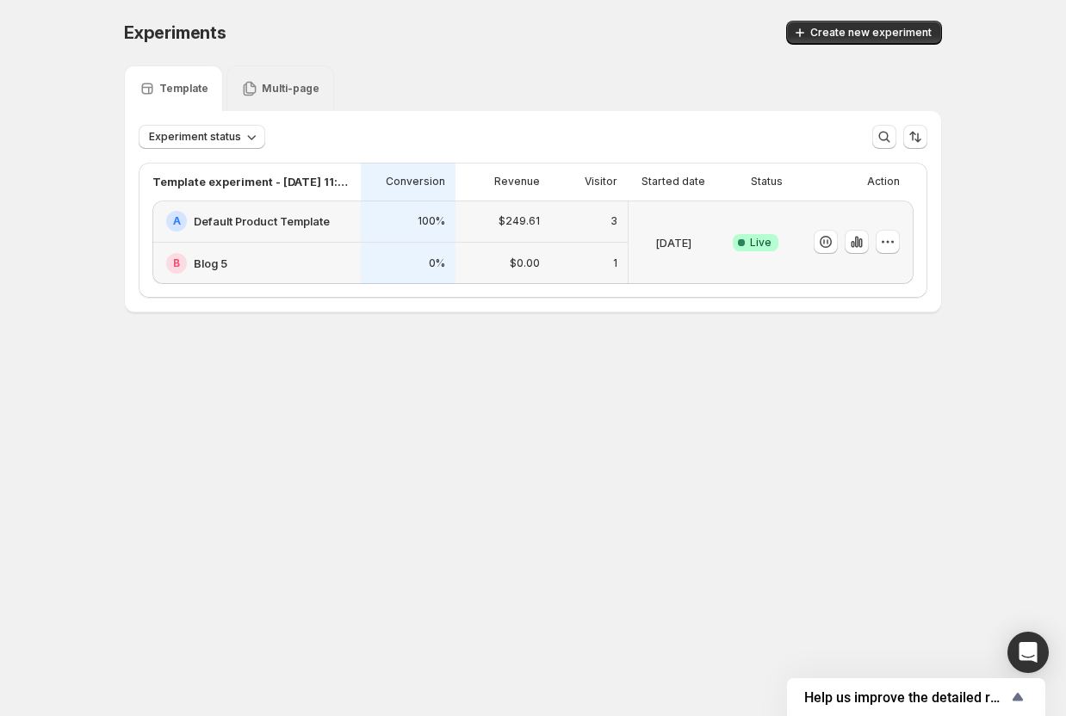
click at [255, 86] on icon at bounding box center [249, 88] width 17 height 17
